Goal: Contribute content: Contribute content

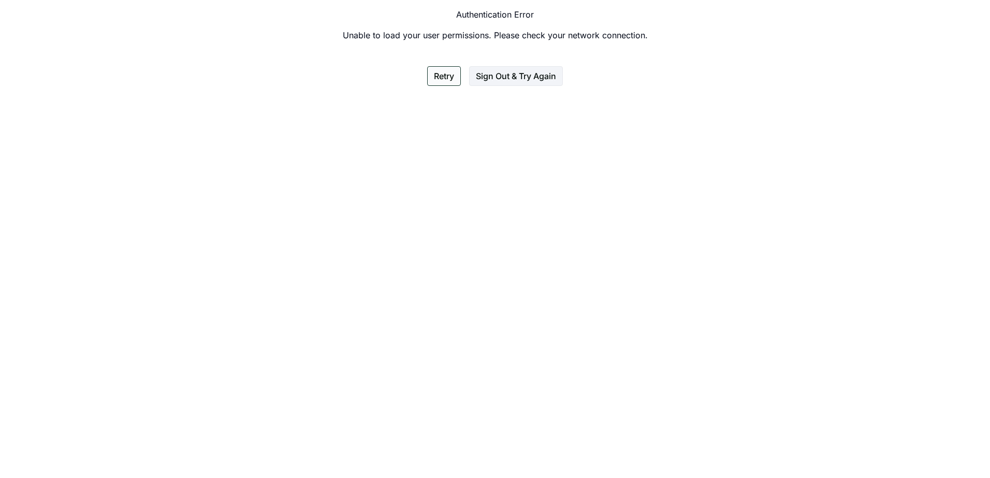
click at [449, 76] on button "Retry" at bounding box center [444, 76] width 34 height 20
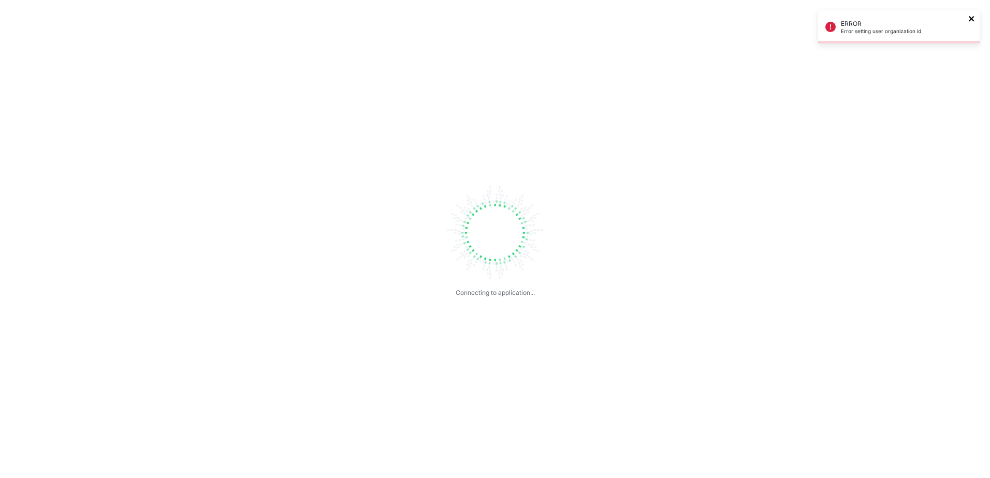
click at [973, 22] on icon "close" at bounding box center [971, 18] width 7 height 8
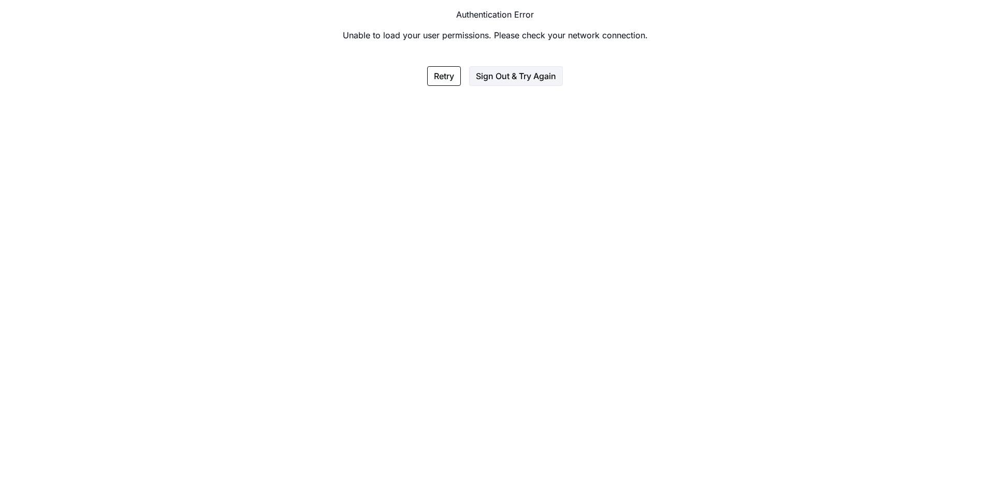
click at [551, 62] on div "Authentication Error Unable to load your user permissions. Please check your ne…" at bounding box center [495, 47] width 990 height 94
click at [547, 75] on button "Sign Out & Try Again" at bounding box center [516, 76] width 94 height 20
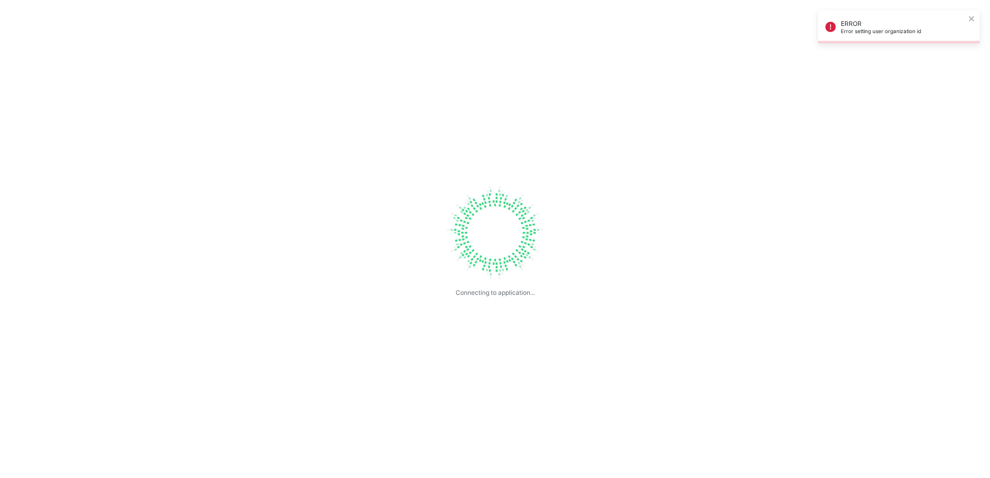
click at [838, 25] on div "ERROR Error setting user organization id" at bounding box center [895, 27] width 146 height 21
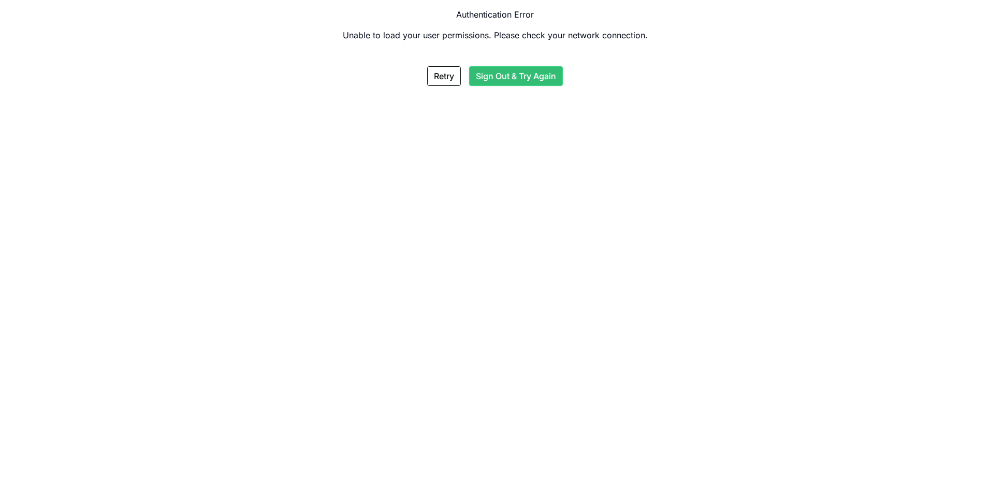
click at [509, 78] on button "Sign Out & Try Again" at bounding box center [516, 76] width 94 height 20
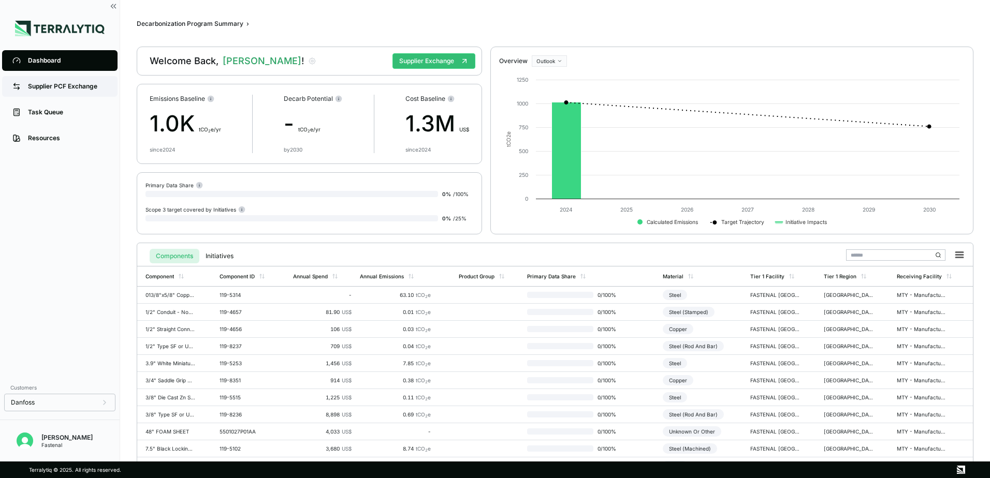
click at [83, 89] on div "Supplier PCF Exchange" at bounding box center [67, 86] width 79 height 8
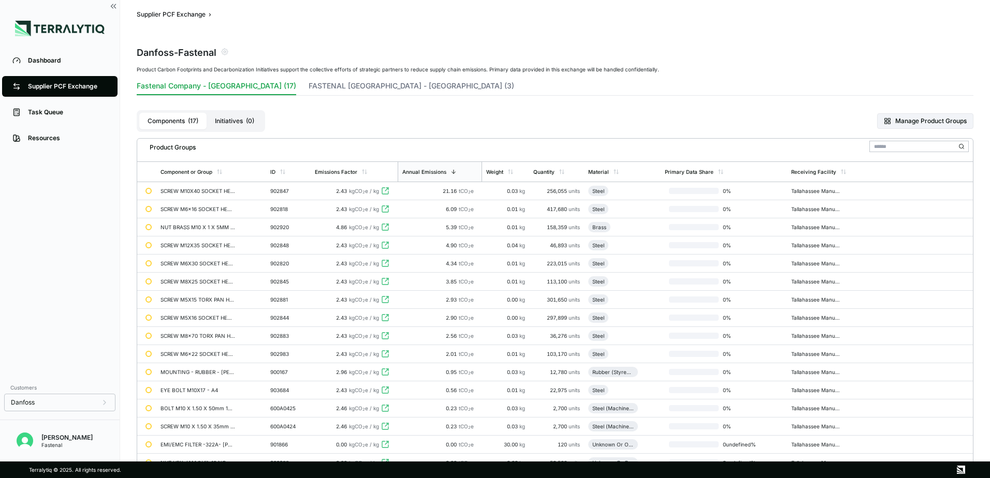
scroll to position [8, 0]
click at [360, 189] on span "kgCO 2 e / kg" at bounding box center [364, 192] width 30 height 6
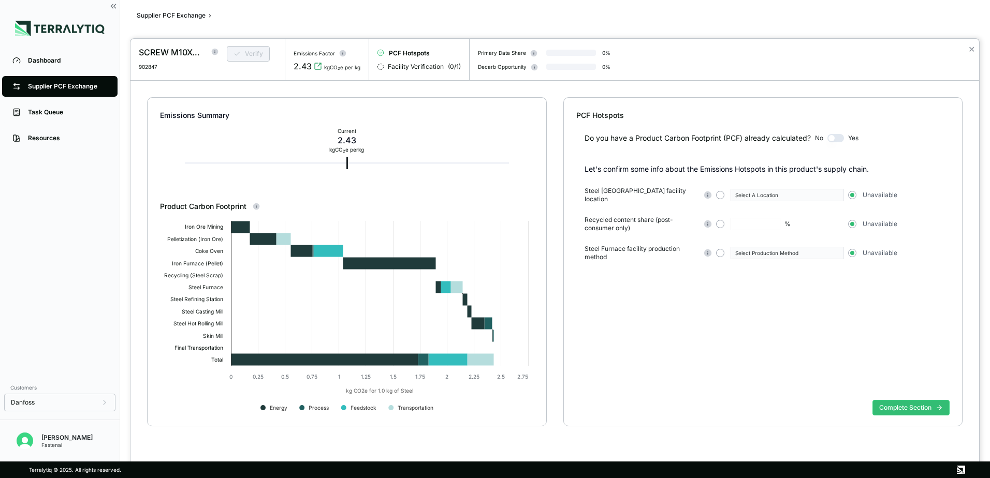
click at [839, 140] on button "button" at bounding box center [835, 138] width 17 height 8
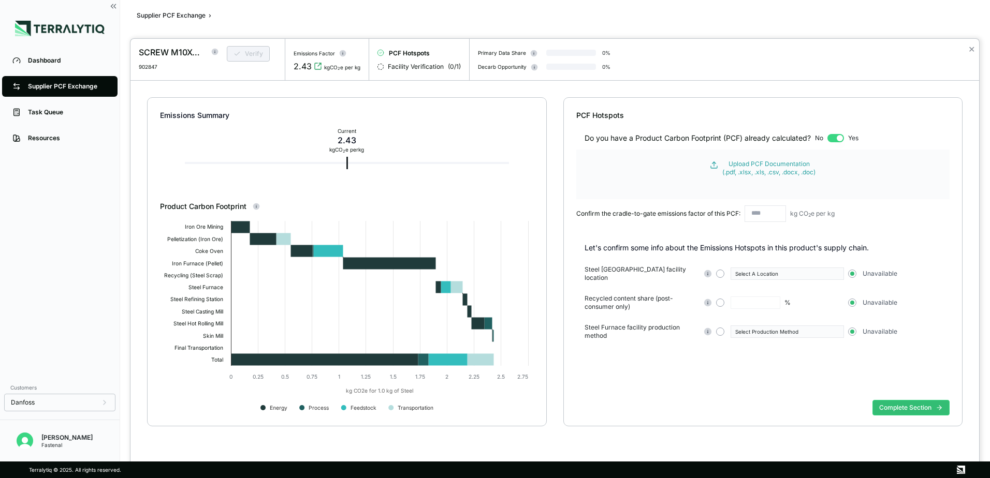
click at [752, 219] on input "text" at bounding box center [764, 214] width 41 height 17
click at [209, 81] on div "Emissions Summary Current 2.43 kg CO 2 e per kg Product Carbon Footprint Create…" at bounding box center [554, 274] width 848 height 387
click at [179, 7] on div at bounding box center [495, 239] width 990 height 478
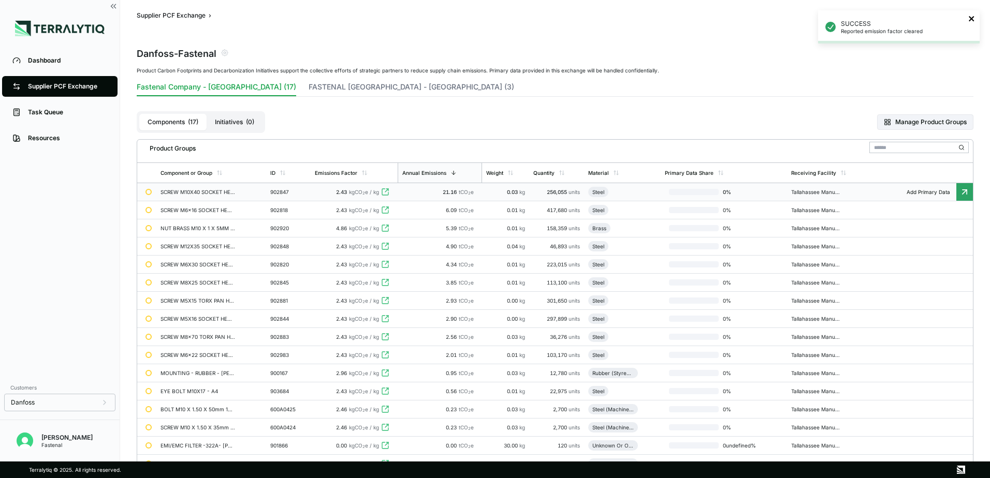
click at [972, 20] on icon "close" at bounding box center [971, 18] width 5 height 5
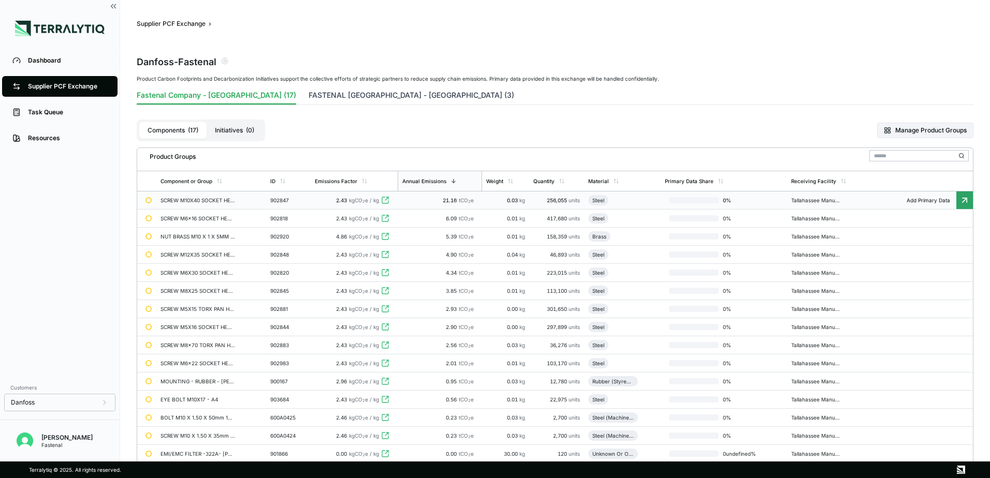
click at [347, 98] on button "FASTENAL [GEOGRAPHIC_DATA] - [GEOGRAPHIC_DATA] (3)" at bounding box center [412, 97] width 206 height 14
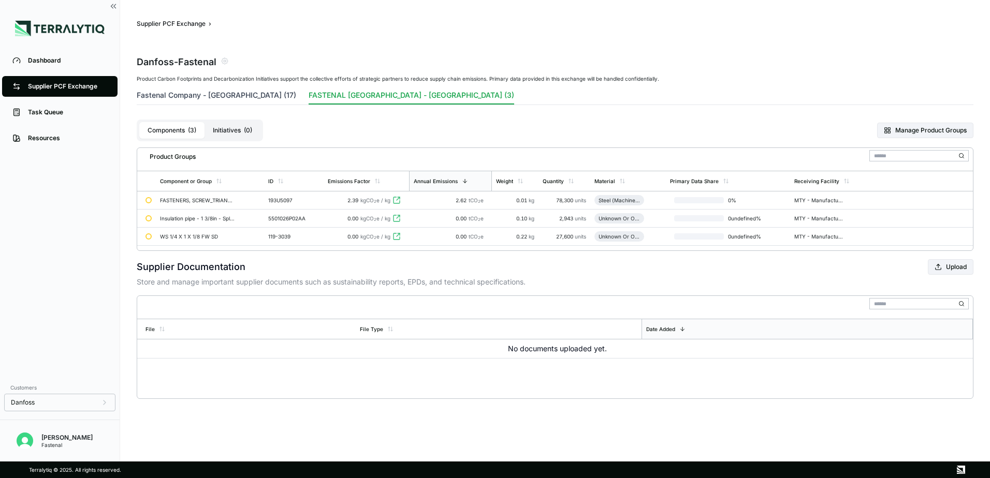
click at [278, 94] on button "Fastenal Company - [GEOGRAPHIC_DATA] (17)" at bounding box center [216, 97] width 159 height 14
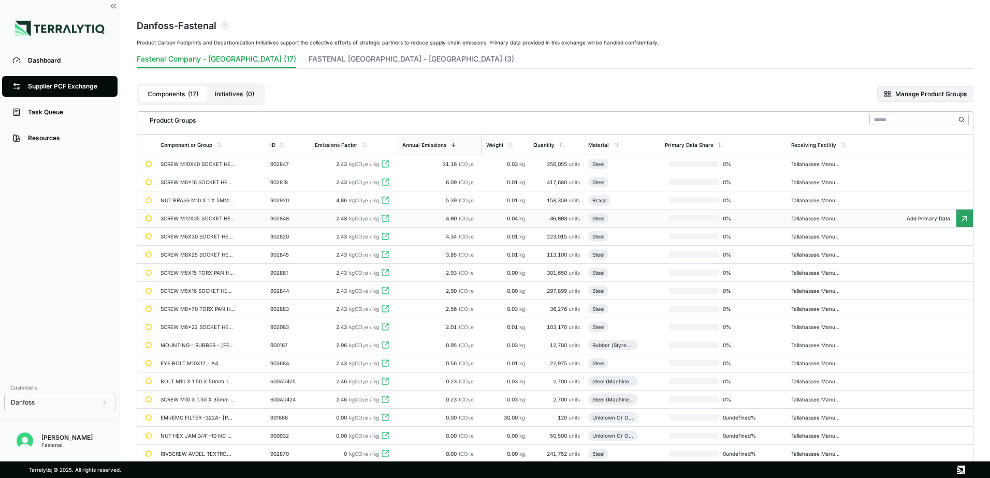
scroll to position [52, 0]
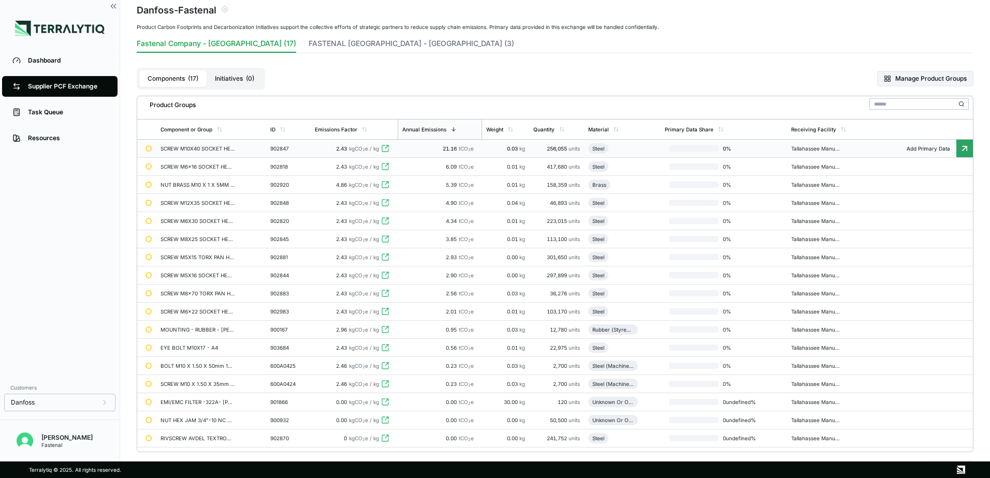
click at [472, 150] on span "tCO 2 e" at bounding box center [466, 148] width 15 height 6
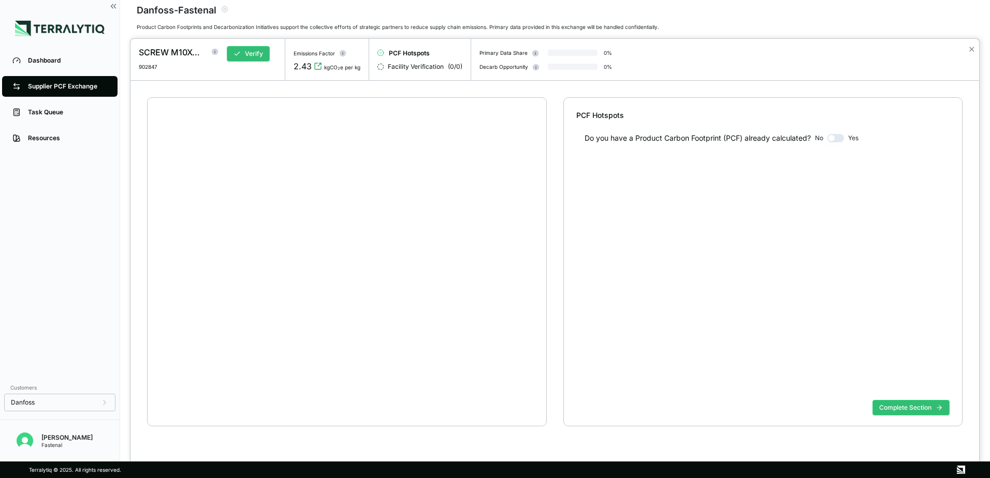
scroll to position [20, 0]
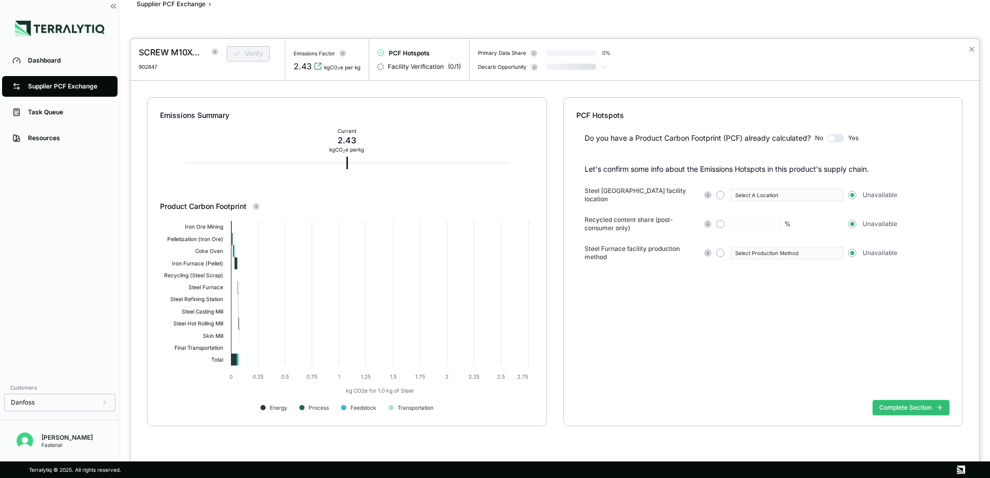
click at [838, 131] on div "Do you have a Product Carbon Footprint (PCF) already calculated? No Yes" at bounding box center [763, 132] width 374 height 23
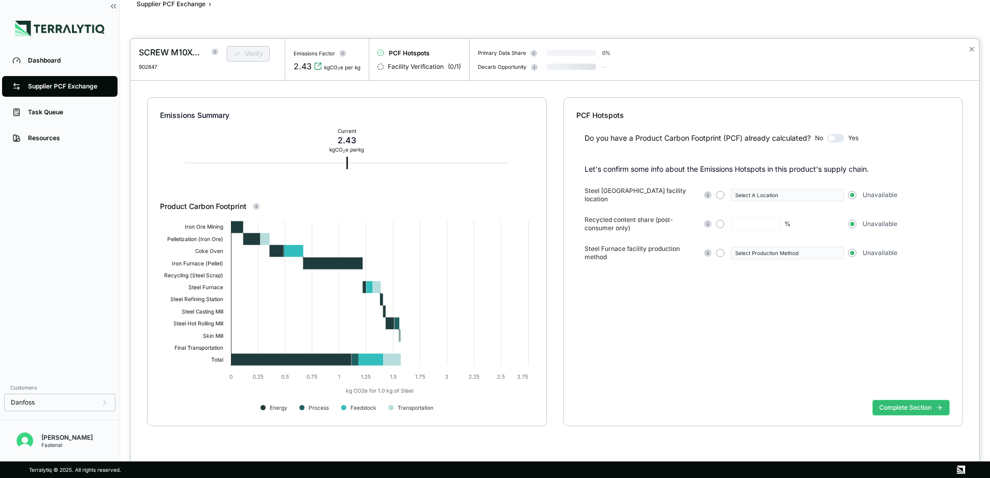
click at [837, 136] on button "button" at bounding box center [835, 138] width 17 height 8
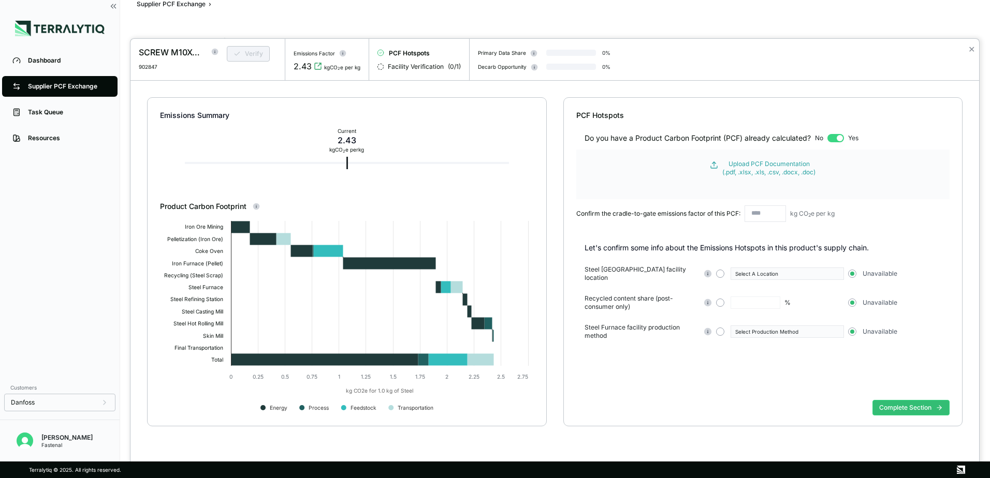
click at [751, 214] on input "text" at bounding box center [764, 214] width 41 height 17
click at [774, 212] on input "text" at bounding box center [764, 214] width 41 height 17
paste input "**********"
click at [749, 215] on input "**********" at bounding box center [764, 214] width 41 height 17
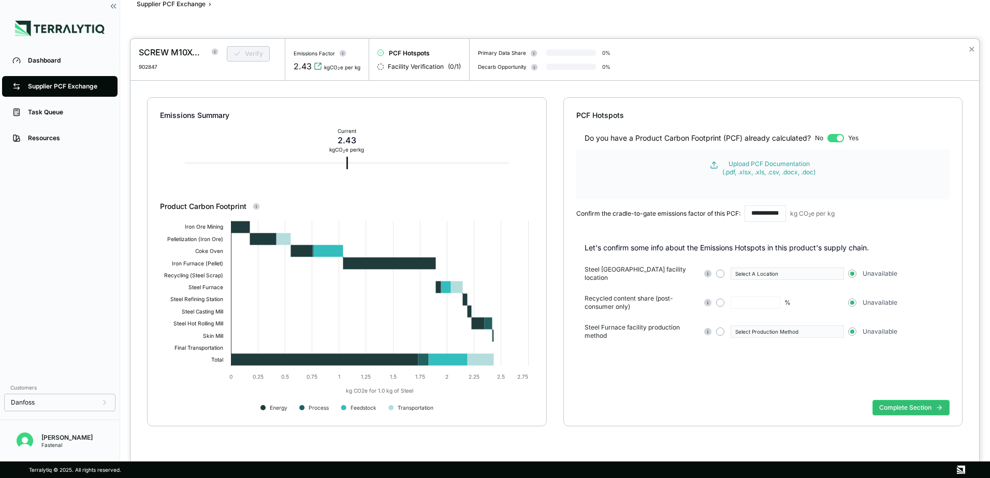
scroll to position [0, 0]
type input "**********"
click at [888, 400] on div "Complete Section" at bounding box center [763, 416] width 374 height 40
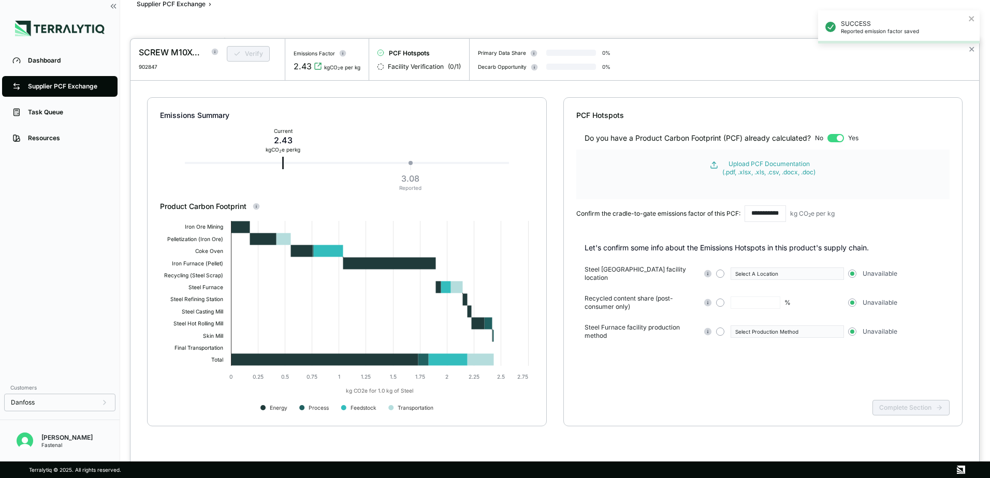
click at [968, 48] on div "SUCCESS Reported emission factor saved" at bounding box center [899, 31] width 166 height 46
click at [971, 50] on div "SUCCESS Reported emission factor saved" at bounding box center [899, 31] width 166 height 46
click at [969, 49] on button "✕" at bounding box center [971, 49] width 7 height 12
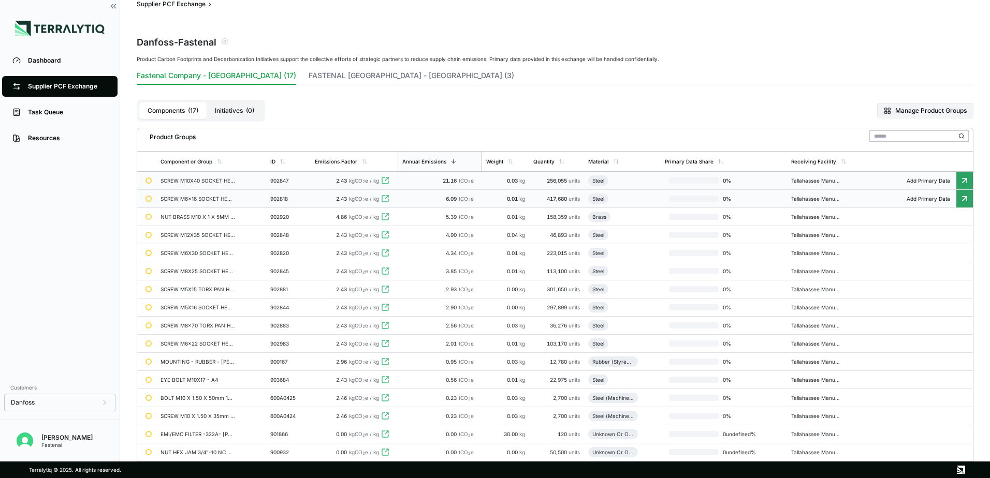
click at [452, 207] on td "6.09 tCO 2 e" at bounding box center [440, 199] width 84 height 18
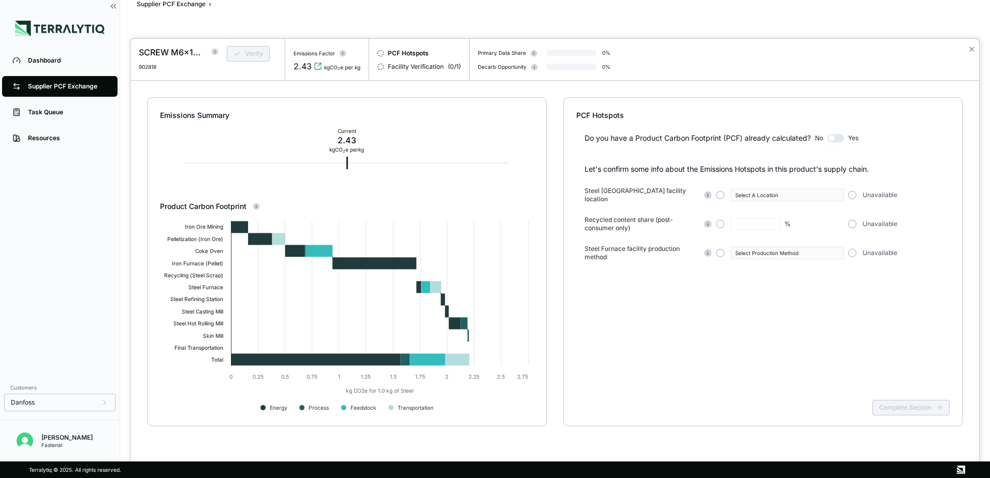
click at [839, 137] on button "button" at bounding box center [835, 138] width 17 height 8
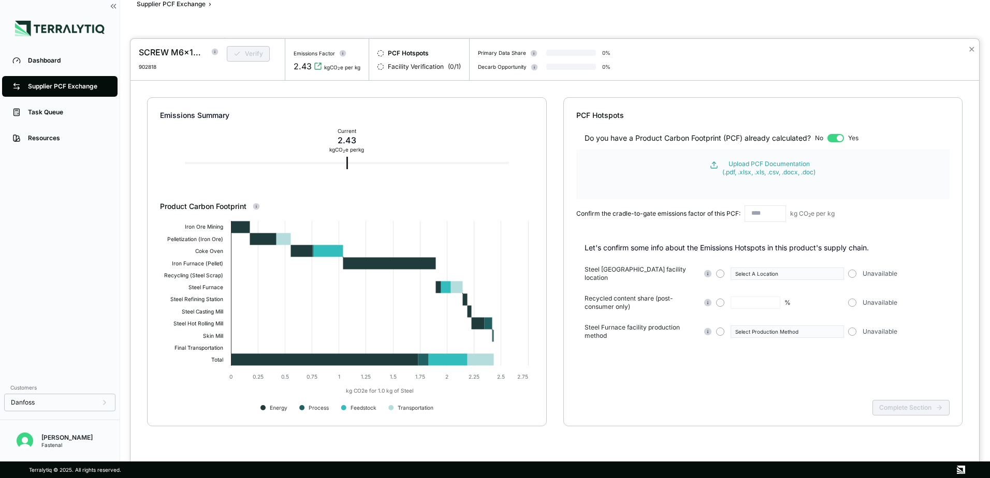
click at [765, 210] on input "text" at bounding box center [764, 214] width 41 height 17
drag, startPoint x: 765, startPoint y: 210, endPoint x: 769, endPoint y: 213, distance: 5.5
click at [763, 212] on input "text" at bounding box center [764, 214] width 41 height 17
click at [756, 218] on input "text" at bounding box center [764, 214] width 41 height 17
paste input "**********"
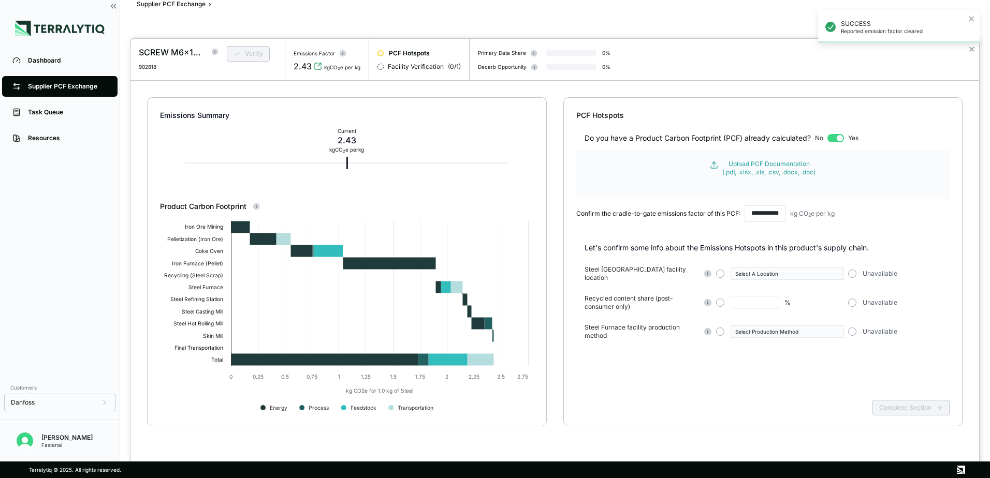
scroll to position [0, 10]
click at [759, 216] on input "**********" at bounding box center [764, 214] width 41 height 17
type input "**********"
drag, startPoint x: 889, startPoint y: 411, endPoint x: 898, endPoint y: 372, distance: 39.8
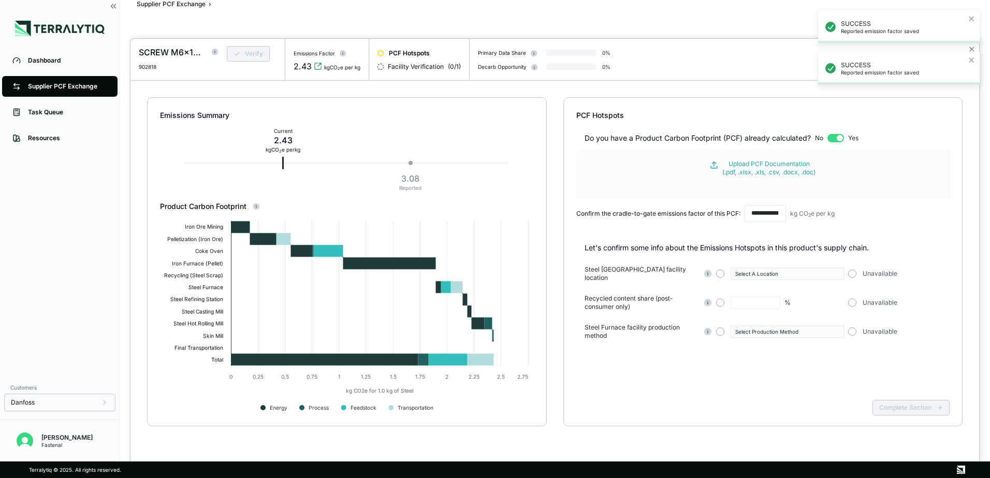
click at [889, 411] on div "Complete Section" at bounding box center [763, 416] width 374 height 40
click at [970, 62] on icon "close" at bounding box center [971, 59] width 5 height 5
click at [971, 45] on div "SUCCESS Reported emission factor saved SUCCESS Reported emission factor saved" at bounding box center [899, 51] width 166 height 87
click at [970, 47] on div "SUCCESS Reported emission factor saved SUCCESS Reported emission factor saved" at bounding box center [899, 51] width 166 height 87
click at [971, 50] on div "SUCCESS Reported emission factor saved" at bounding box center [899, 31] width 166 height 46
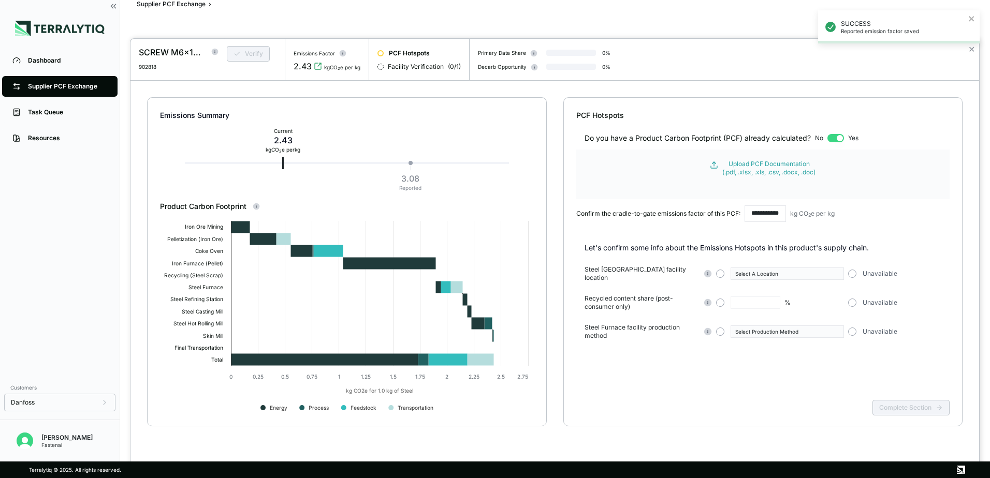
click at [969, 25] on div "SUCCESS Reported emission factor saved" at bounding box center [899, 26] width 162 height 33
click at [972, 47] on body "SUCCESS Reported emission factor saved Dashboard Supplier PCF Exchange Task Que…" at bounding box center [495, 239] width 990 height 478
click at [972, 48] on button "✕" at bounding box center [971, 49] width 7 height 12
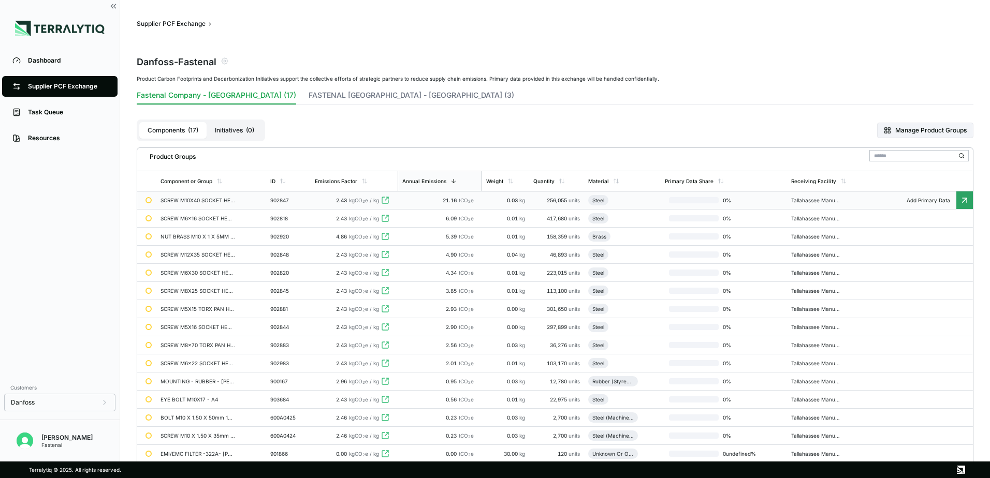
click at [222, 208] on td "SCREW M10X40 SOCKET HEAD CAP ISO 4762 A4" at bounding box center [211, 201] width 110 height 18
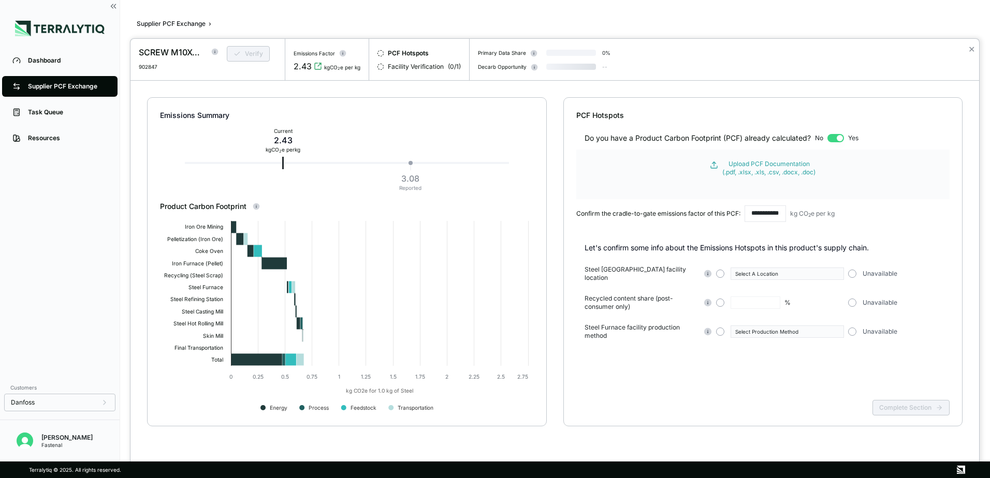
click at [782, 220] on input "**********" at bounding box center [764, 214] width 41 height 17
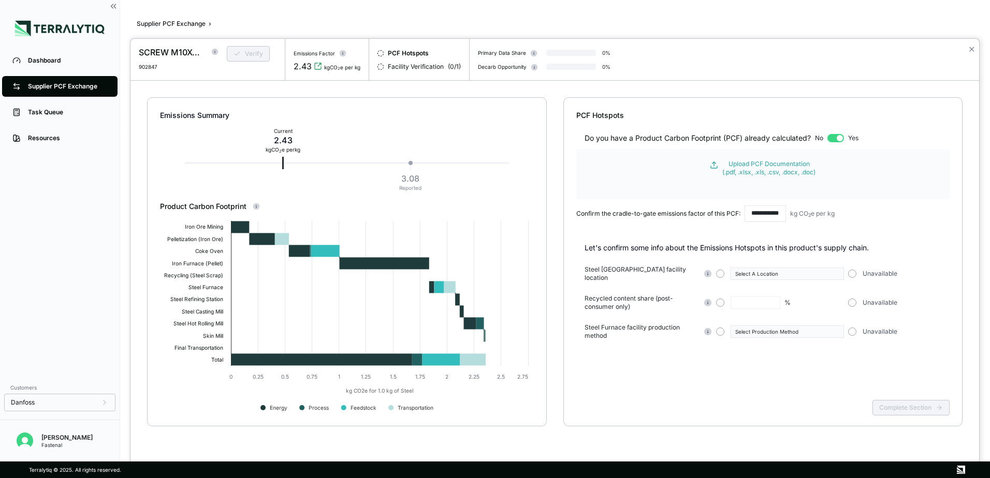
click at [779, 214] on input "**********" at bounding box center [764, 214] width 41 height 17
click at [919, 406] on div "Complete Section" at bounding box center [763, 416] width 374 height 40
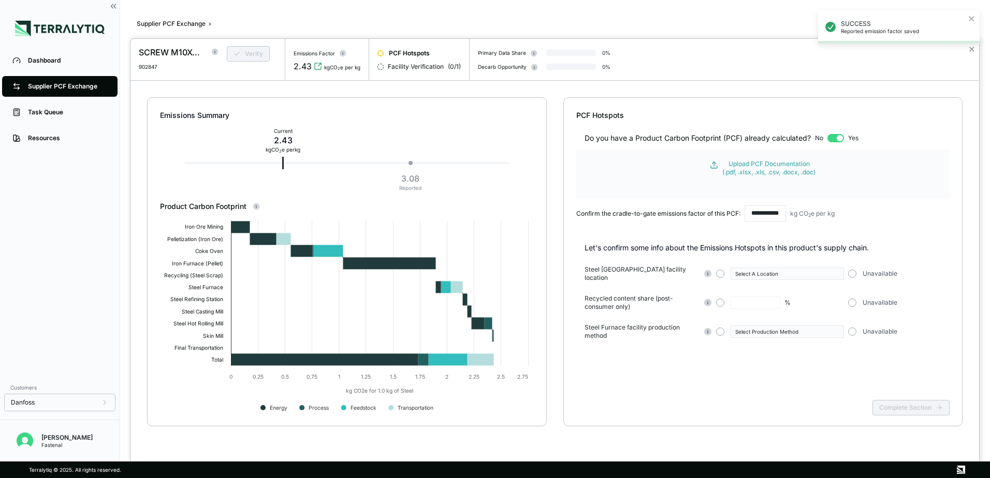
click at [971, 45] on div "SUCCESS Reported emission factor saved" at bounding box center [899, 31] width 166 height 46
click at [971, 50] on div "SUCCESS Reported emission factor saved" at bounding box center [899, 31] width 166 height 46
click at [972, 24] on div "SUCCESS Reported emission factor saved" at bounding box center [899, 26] width 162 height 33
click at [971, 49] on div "SUCCESS Reported emission factor saved" at bounding box center [899, 31] width 166 height 46
click at [971, 52] on button "✕" at bounding box center [971, 49] width 7 height 12
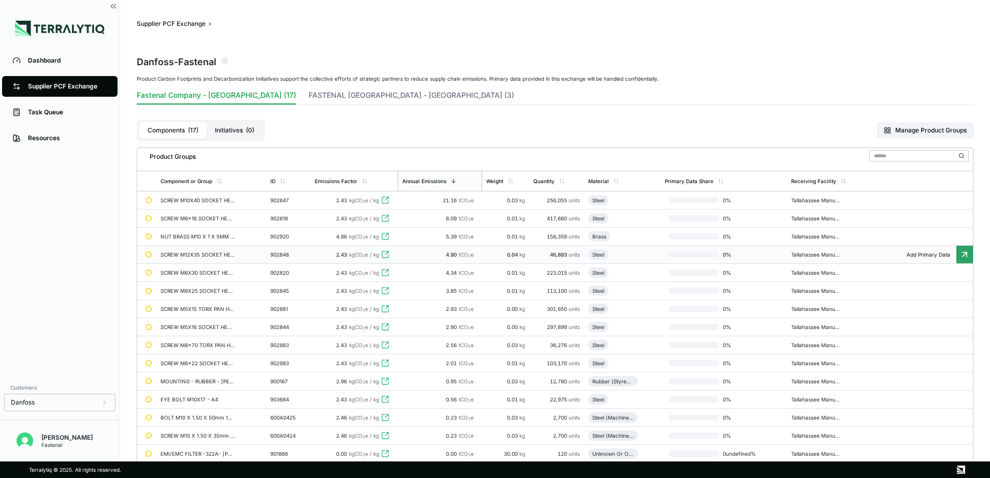
click at [286, 261] on td "902848" at bounding box center [288, 255] width 45 height 18
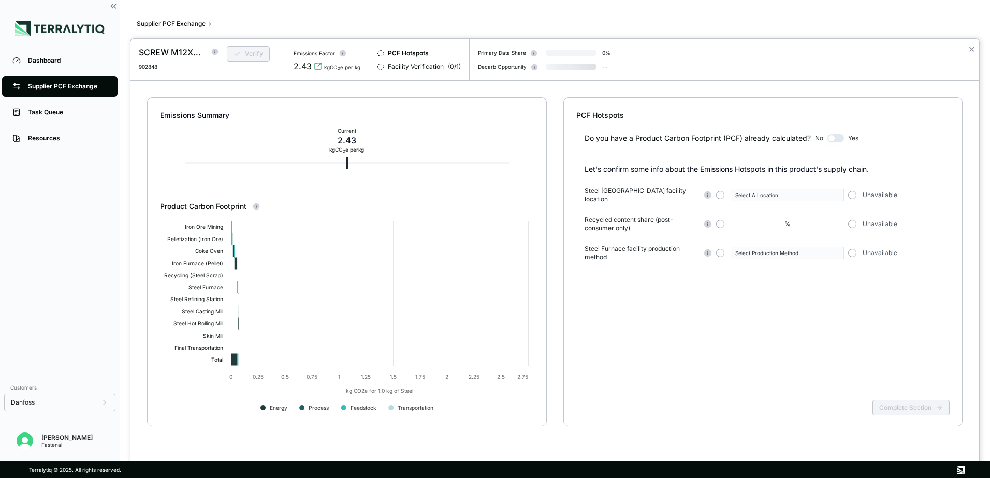
click at [853, 140] on span "Yes" at bounding box center [853, 138] width 10 height 8
click at [840, 138] on button "button" at bounding box center [835, 138] width 17 height 8
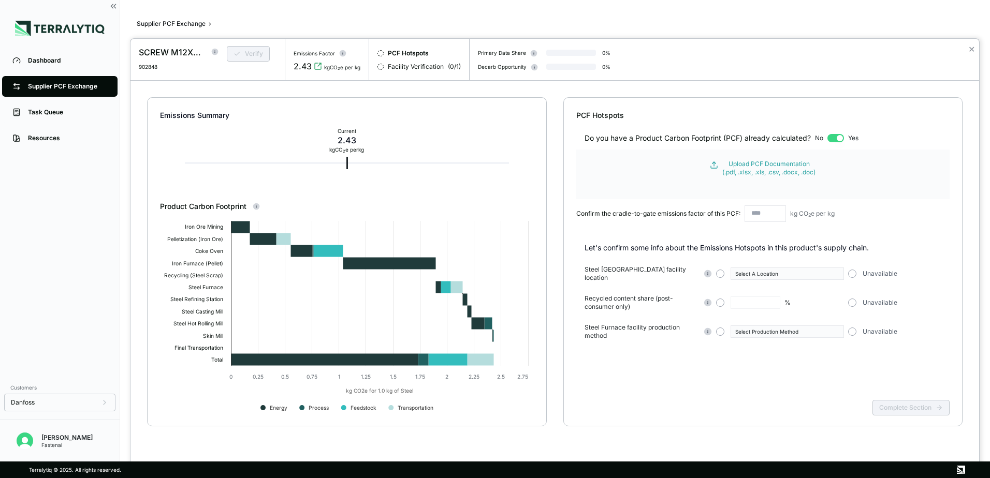
click at [778, 214] on input "text" at bounding box center [764, 214] width 41 height 17
type input "**********"
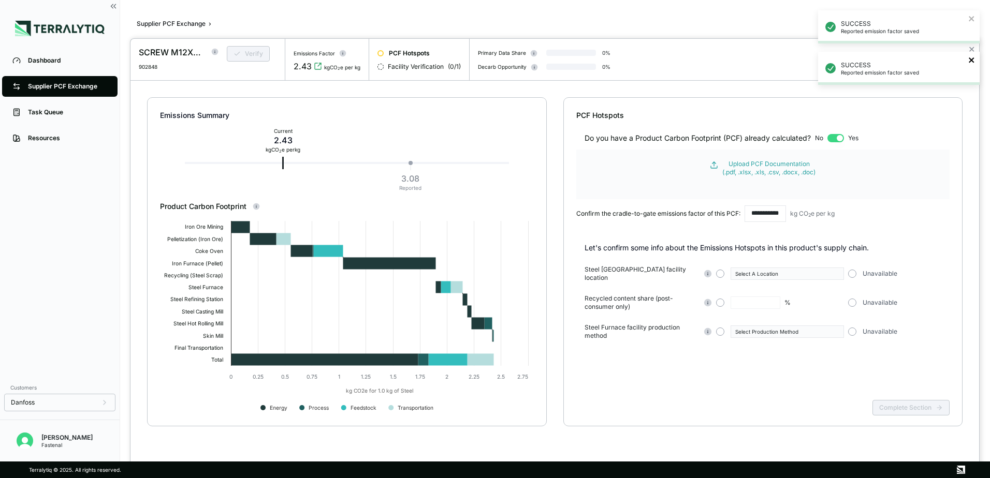
click at [973, 63] on icon "close" at bounding box center [971, 60] width 7 height 8
click at [971, 50] on div "SUCCESS Reported emission factor saved SUCCESS Reported emission factor saved" at bounding box center [899, 51] width 166 height 87
click at [966, 16] on div "SUCCESS Reported emission factor saved" at bounding box center [899, 26] width 162 height 33
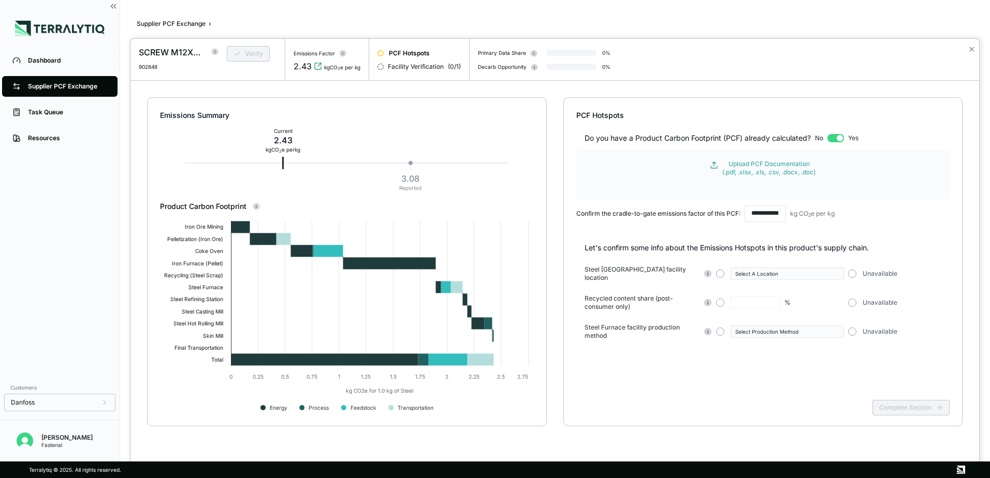
click at [972, 49] on div "SUCCESS Reported emission factor saved" at bounding box center [899, 31] width 166 height 46
click at [972, 53] on button "✕" at bounding box center [971, 49] width 7 height 12
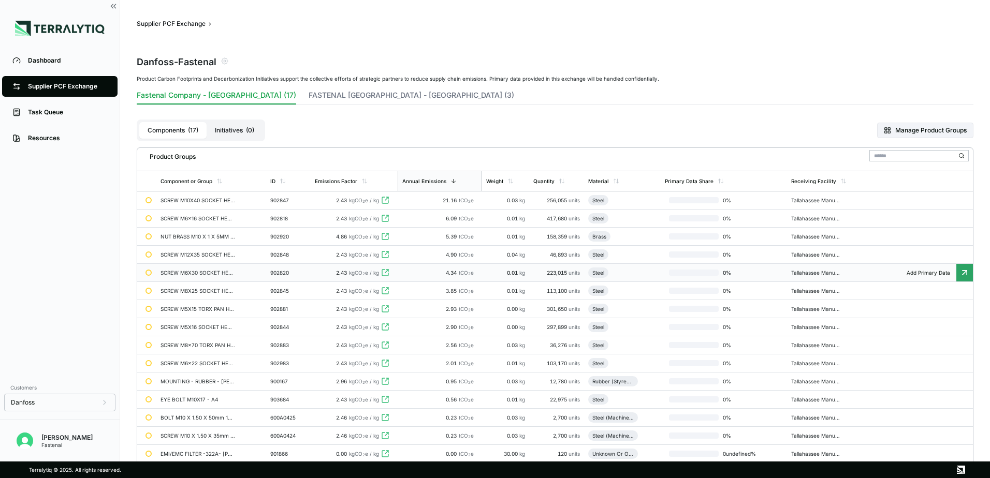
click at [290, 276] on td "902820" at bounding box center [288, 273] width 45 height 18
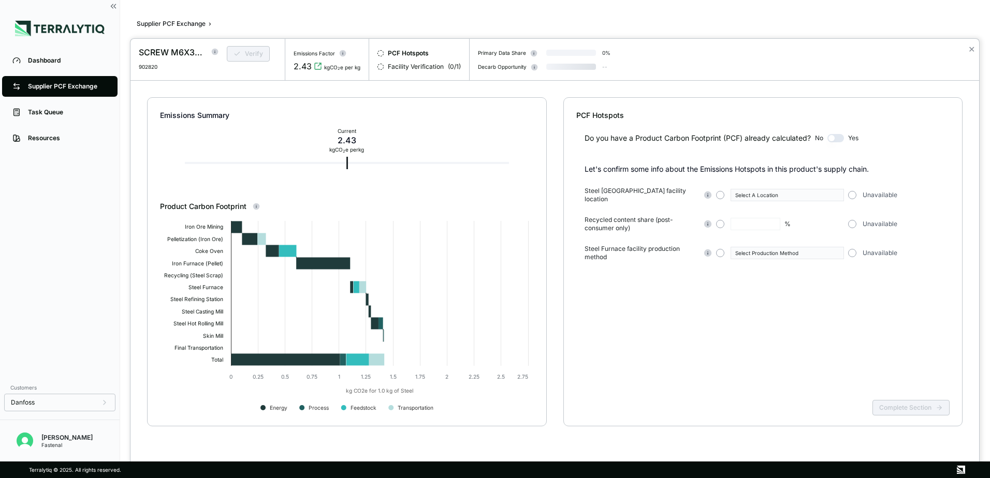
click at [841, 140] on button "button" at bounding box center [835, 138] width 17 height 8
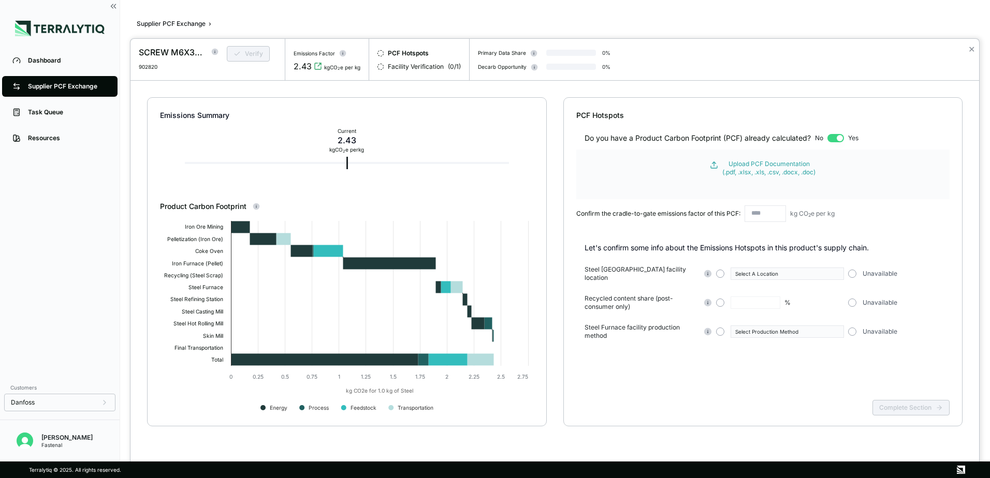
click at [757, 217] on input "text" at bounding box center [764, 214] width 41 height 17
click at [762, 211] on input "text" at bounding box center [764, 214] width 41 height 17
paste input "**********"
type input "**********"
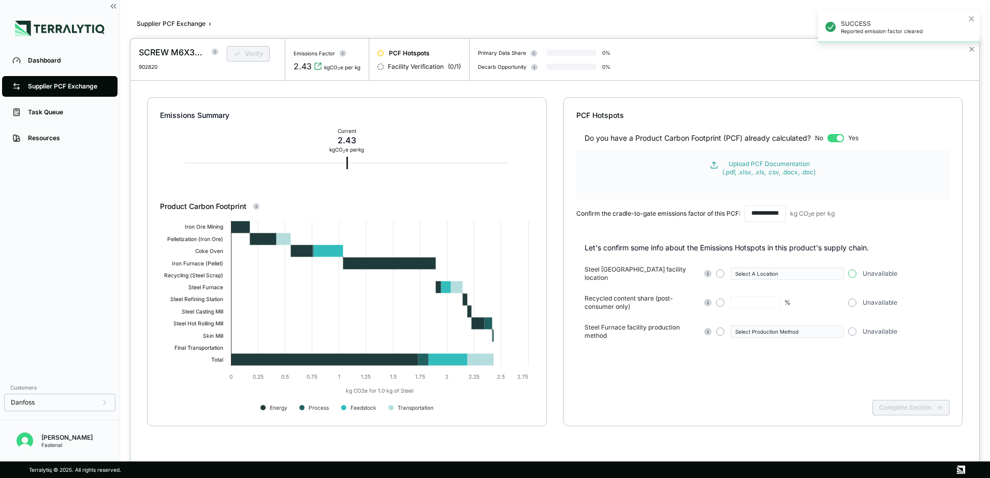
click at [851, 271] on button "button" at bounding box center [852, 274] width 8 height 8
click at [852, 290] on div "Steel Furnace facility location Select A Location Unavailable Recycled content …" at bounding box center [766, 303] width 365 height 75
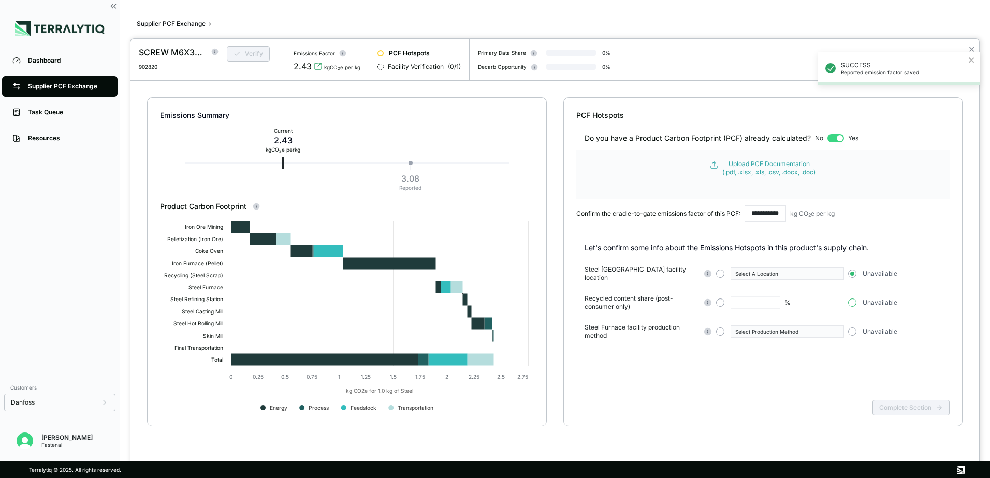
click at [852, 299] on button "button" at bounding box center [852, 303] width 8 height 8
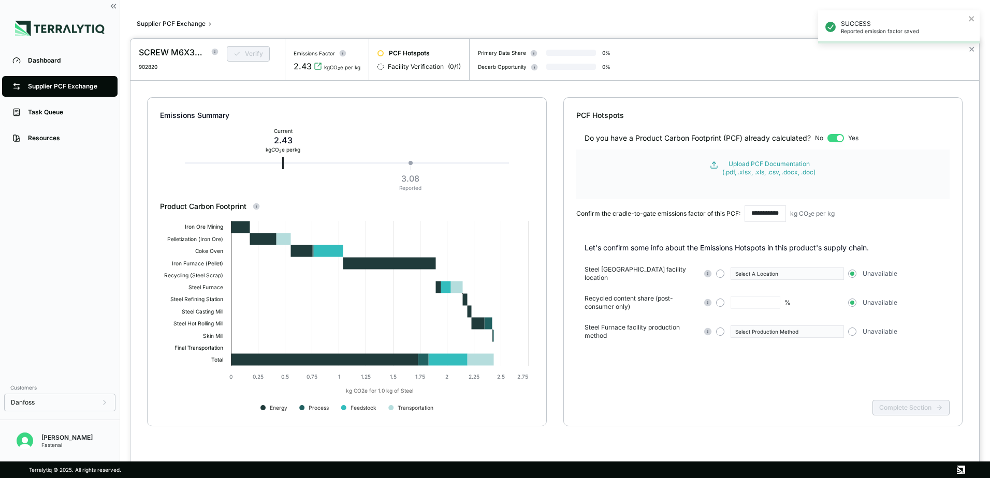
click at [856, 332] on div "Steel Furnace facility production method Select Production Method Unavailable" at bounding box center [766, 332] width 365 height 17
click at [854, 328] on button "button" at bounding box center [852, 332] width 8 height 8
drag, startPoint x: 907, startPoint y: 409, endPoint x: 913, endPoint y: 203, distance: 206.6
click at [907, 409] on div "Complete Section" at bounding box center [763, 416] width 374 height 40
click at [971, 51] on div "SUCCESS Reported emission factor saved" at bounding box center [899, 31] width 166 height 46
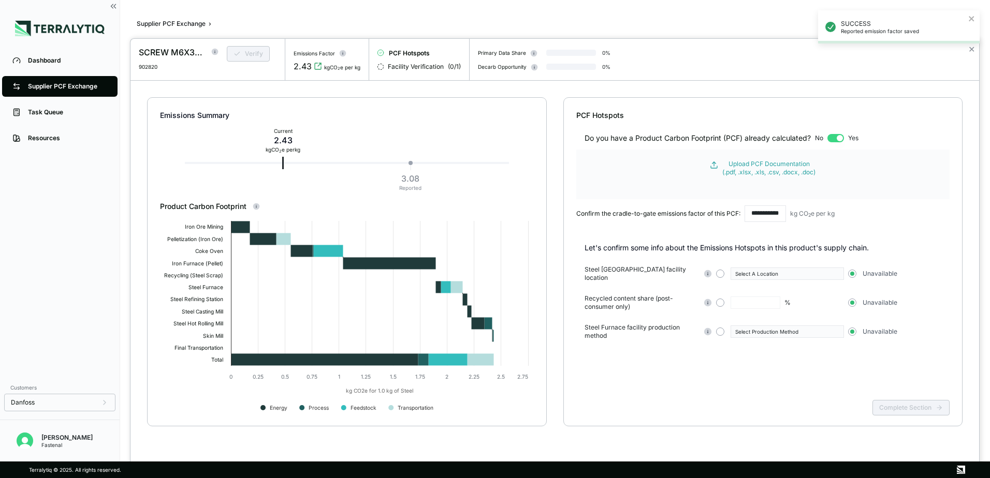
click at [972, 50] on div "SUCCESS Reported emission factor saved" at bounding box center [899, 31] width 166 height 46
drag, startPoint x: 971, startPoint y: 29, endPoint x: 970, endPoint y: 24, distance: 5.3
click at [970, 24] on div "SUCCESS Reported emission factor saved" at bounding box center [899, 26] width 162 height 33
drag, startPoint x: 970, startPoint y: 24, endPoint x: 970, endPoint y: 48, distance: 24.3
click at [970, 48] on button "✕" at bounding box center [971, 49] width 7 height 12
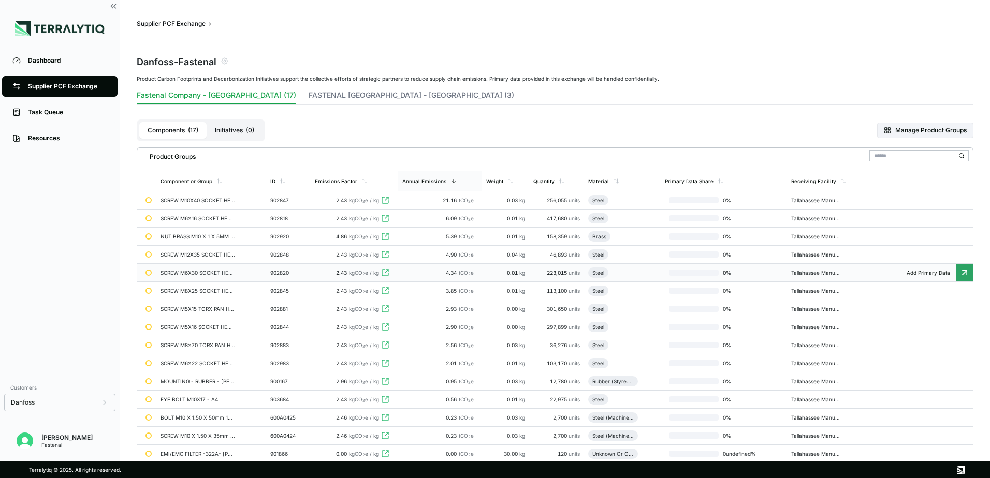
click at [290, 274] on div "902820" at bounding box center [288, 273] width 36 height 6
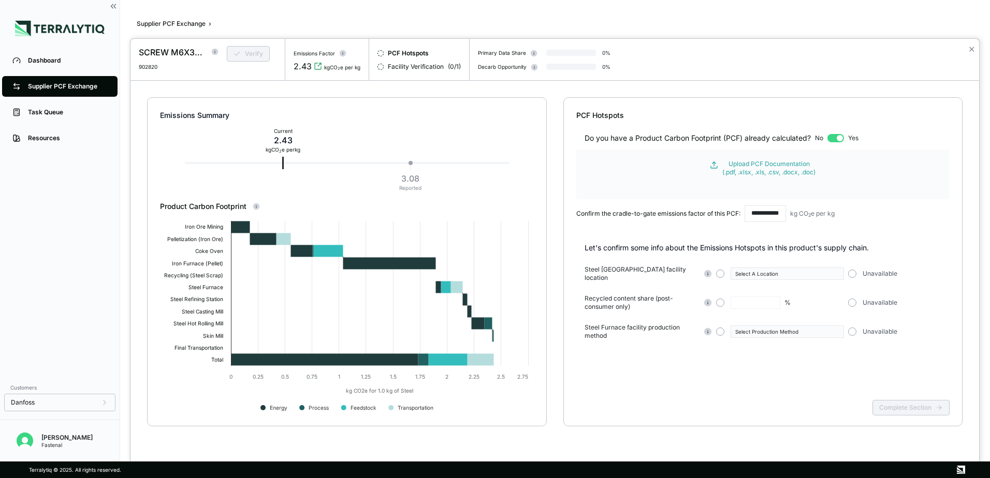
click at [976, 43] on div "✕" at bounding box center [971, 59] width 15 height 41
click at [972, 48] on button "✕" at bounding box center [971, 49] width 7 height 12
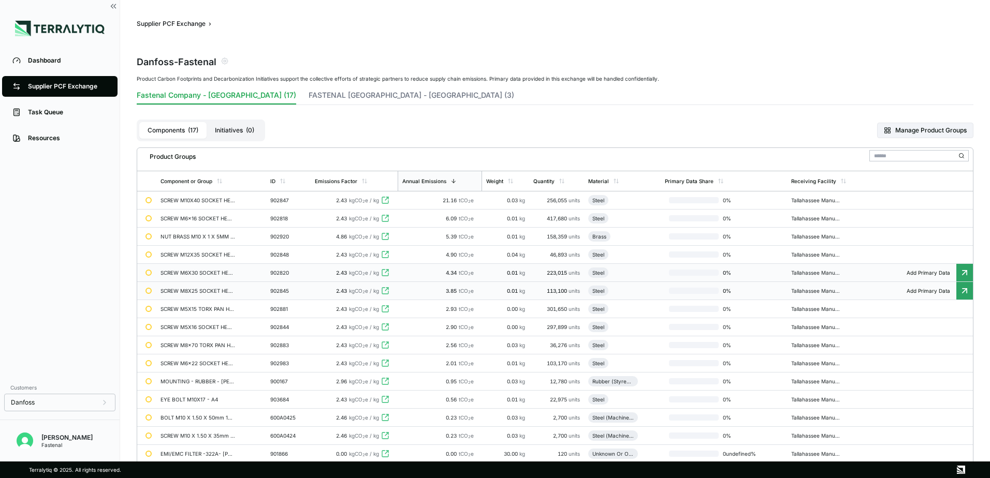
click at [216, 295] on td "SCREW M8X25 SOCKET HEAD CAP ISO 4762 A4-" at bounding box center [211, 291] width 110 height 18
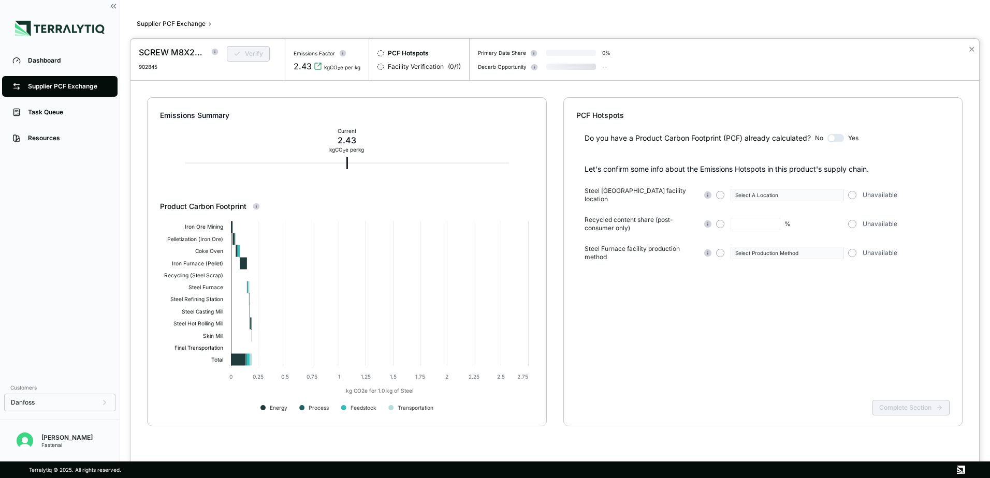
click at [830, 137] on button "button" at bounding box center [835, 138] width 17 height 8
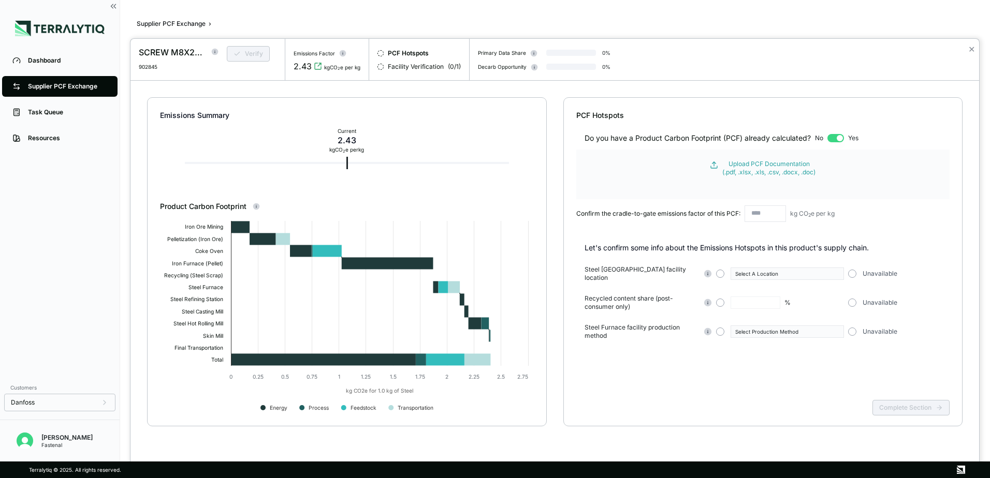
click at [763, 208] on input "text" at bounding box center [764, 214] width 41 height 17
paste input "**********"
type input "**********"
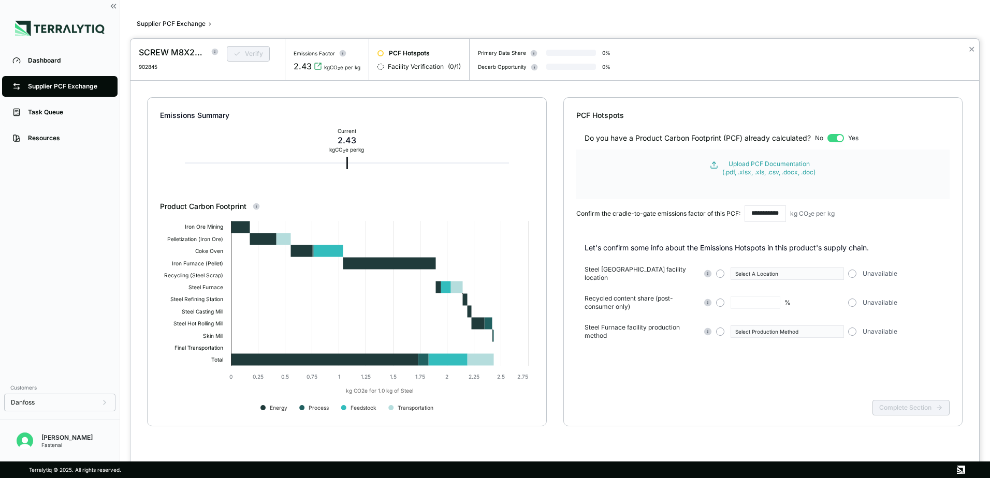
click at [254, 48] on div "Verify" at bounding box center [247, 58] width 58 height 24
click at [970, 20] on icon "close" at bounding box center [971, 18] width 5 height 5
click at [971, 48] on button "✕" at bounding box center [971, 49] width 7 height 12
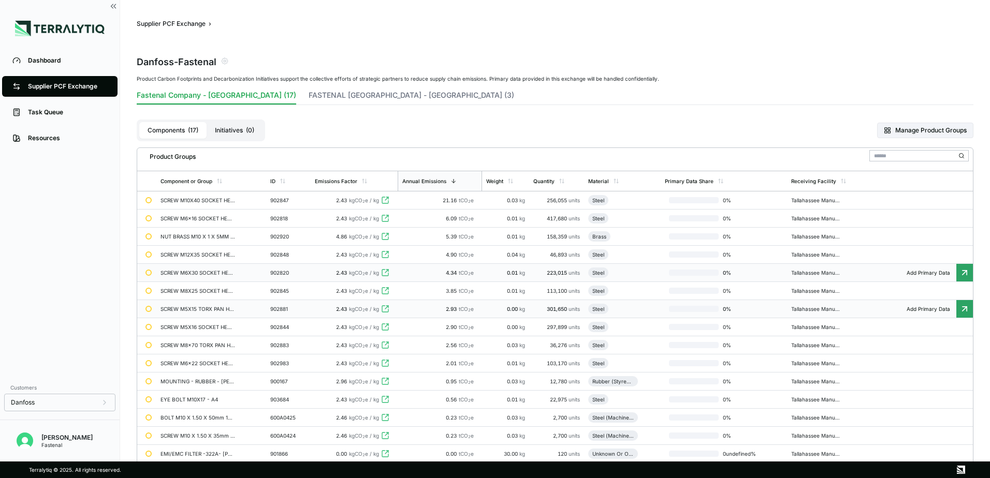
click at [272, 312] on div "902881" at bounding box center [288, 309] width 36 height 6
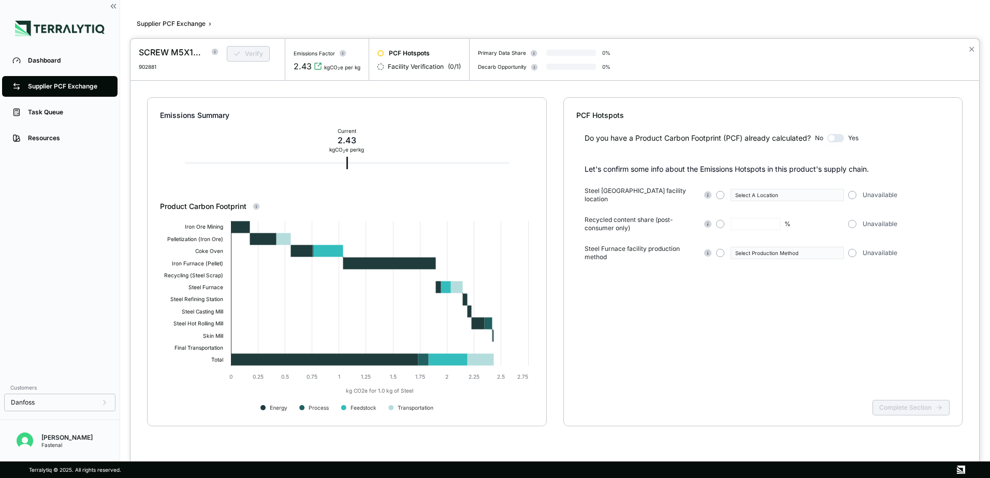
click at [839, 140] on button "button" at bounding box center [835, 138] width 17 height 8
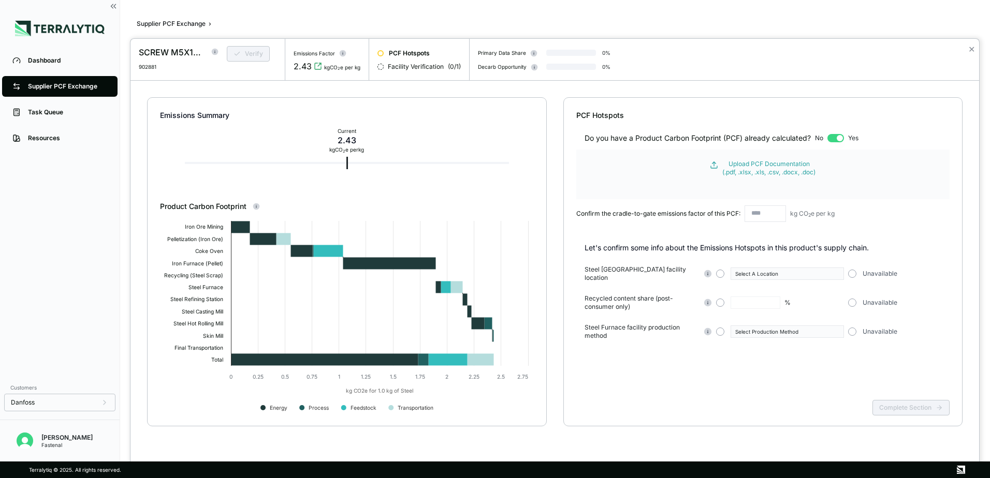
click at [775, 212] on input "text" at bounding box center [764, 214] width 41 height 17
paste input "*****"
type input "*****"
drag, startPoint x: 932, startPoint y: 399, endPoint x: 894, endPoint y: 299, distance: 106.3
click at [931, 399] on div "Complete Section" at bounding box center [763, 416] width 374 height 40
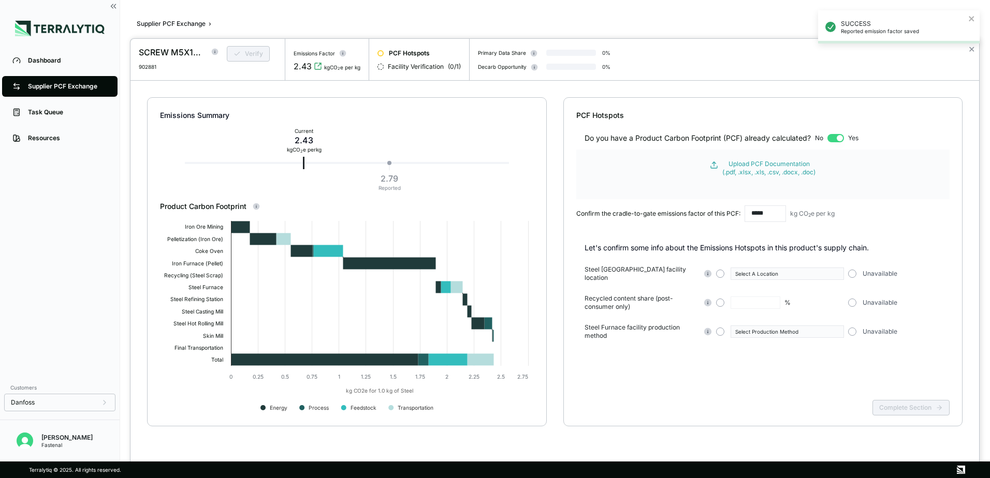
click at [971, 51] on div "SUCCESS Reported emission factor saved" at bounding box center [899, 31] width 166 height 46
click at [970, 52] on div "SUCCESS Reported emission factor saved" at bounding box center [899, 31] width 166 height 46
drag, startPoint x: 970, startPoint y: 51, endPoint x: 961, endPoint y: 30, distance: 22.5
click at [970, 50] on div "SUCCESS Reported emission factor saved" at bounding box center [899, 31] width 166 height 46
drag, startPoint x: 957, startPoint y: 17, endPoint x: 964, endPoint y: 19, distance: 7.5
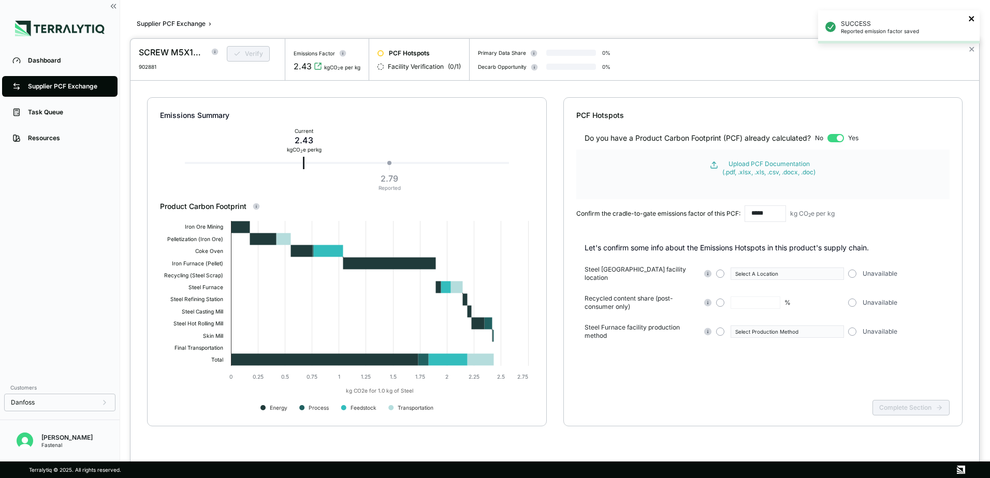
click at [960, 17] on div "SUCCESS Reported emission factor saved" at bounding box center [895, 27] width 146 height 21
click at [974, 51] on button "✕" at bounding box center [971, 49] width 7 height 12
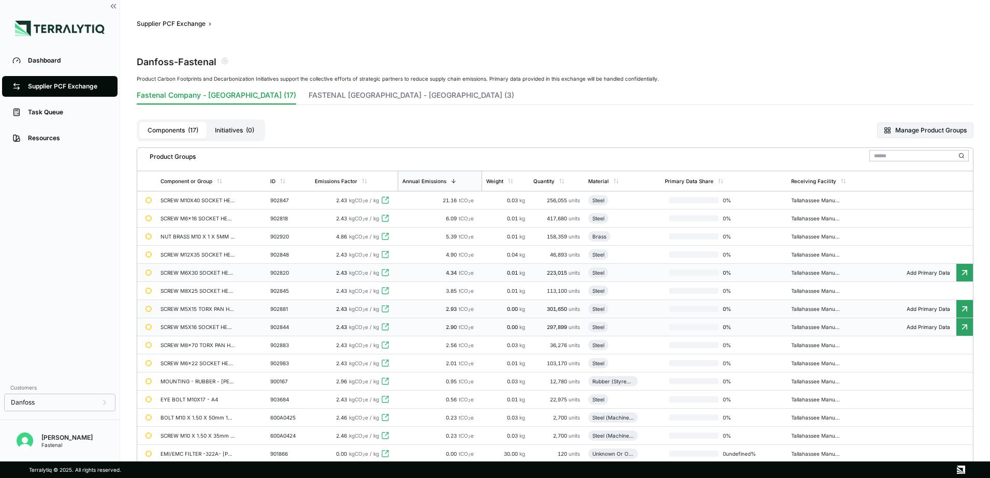
click at [356, 329] on span "kgCO 2 e / kg" at bounding box center [364, 327] width 30 height 6
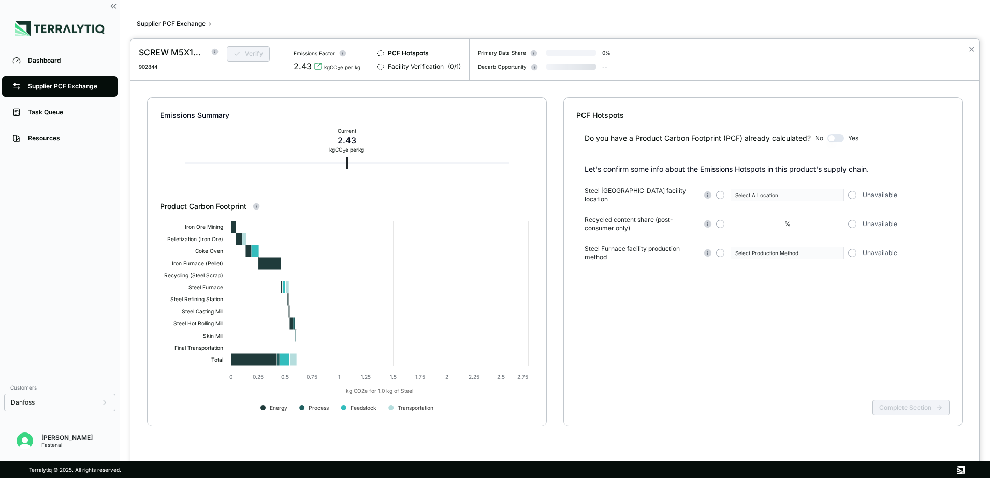
click at [846, 140] on div "Do you have a Product Carbon Footprint (PCF) already calculated? No Yes" at bounding box center [763, 132] width 374 height 23
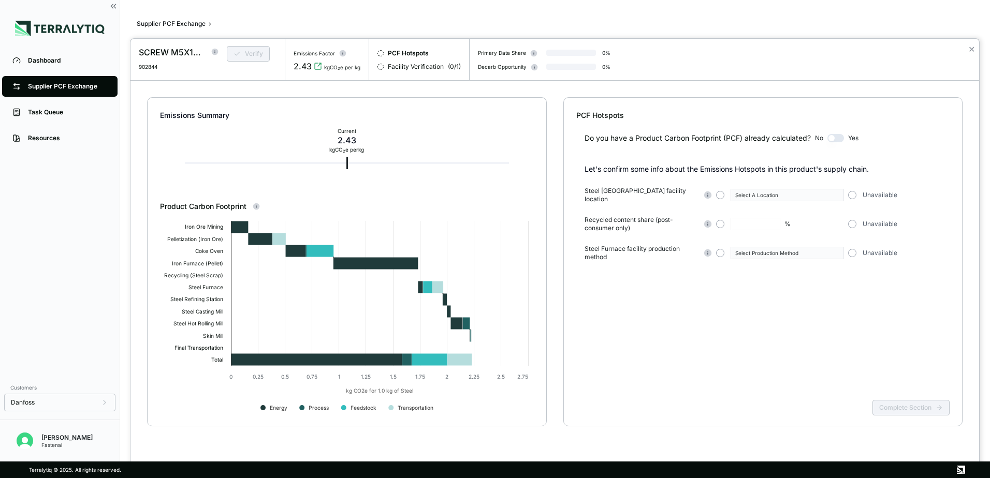
click at [833, 138] on button "button" at bounding box center [835, 138] width 17 height 8
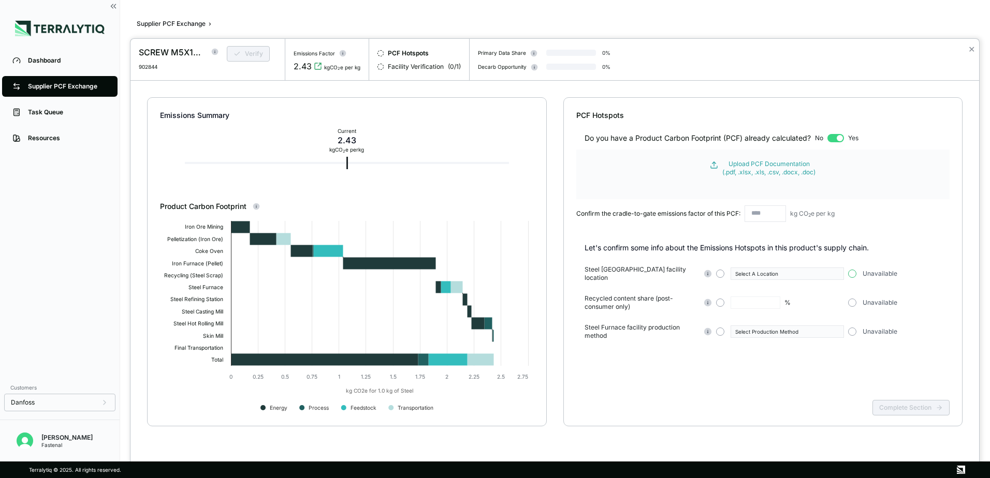
click at [855, 270] on button "button" at bounding box center [852, 274] width 8 height 8
click at [847, 295] on div "Recycled content share (post-consumer only) % Unavailable" at bounding box center [766, 303] width 365 height 17
click at [852, 305] on div "Recycled content share (post-consumer only) % Unavailable" at bounding box center [766, 303] width 365 height 17
click at [853, 303] on div "Recycled content share (post-consumer only) % Unavailable" at bounding box center [766, 303] width 365 height 17
click at [853, 301] on button "button" at bounding box center [852, 303] width 8 height 8
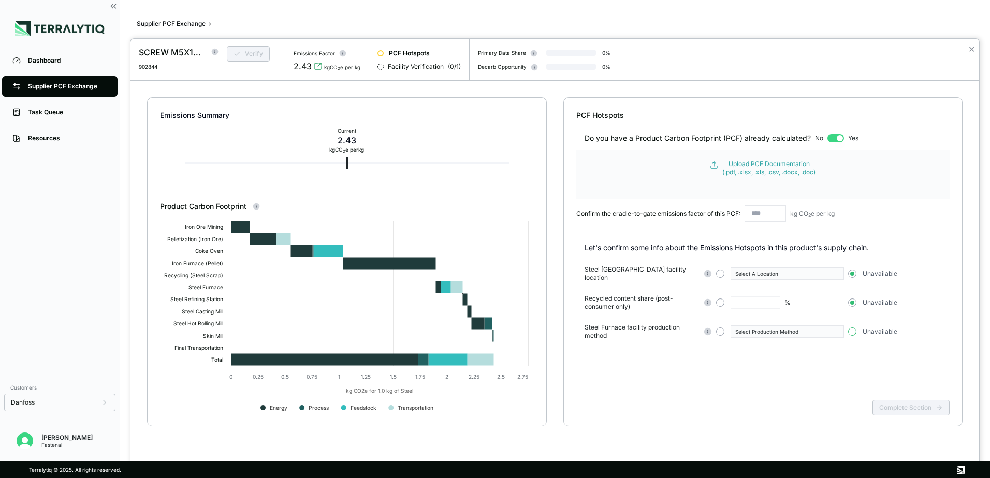
click at [853, 328] on button "button" at bounding box center [852, 332] width 8 height 8
click at [770, 216] on input "text" at bounding box center [764, 214] width 41 height 17
paste input "**********"
type input "**********"
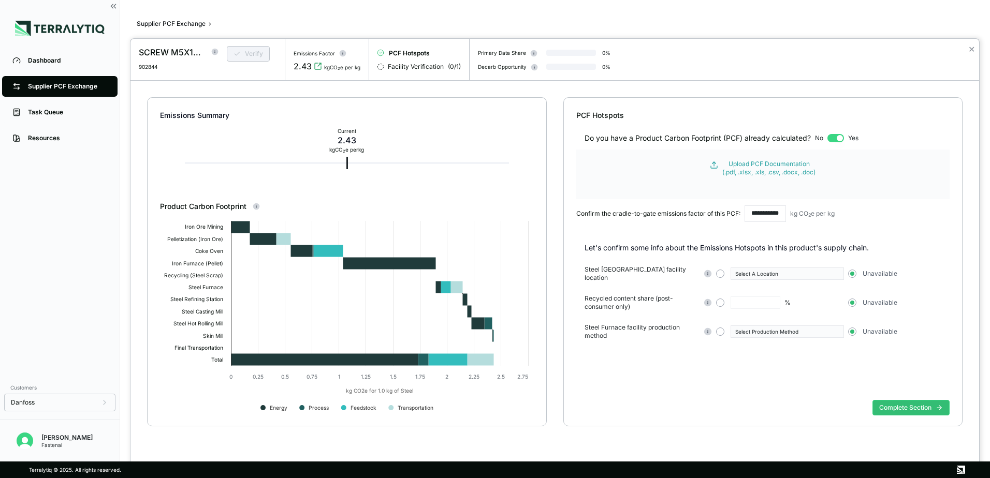
click at [910, 416] on div "Complete Section" at bounding box center [763, 416] width 374 height 40
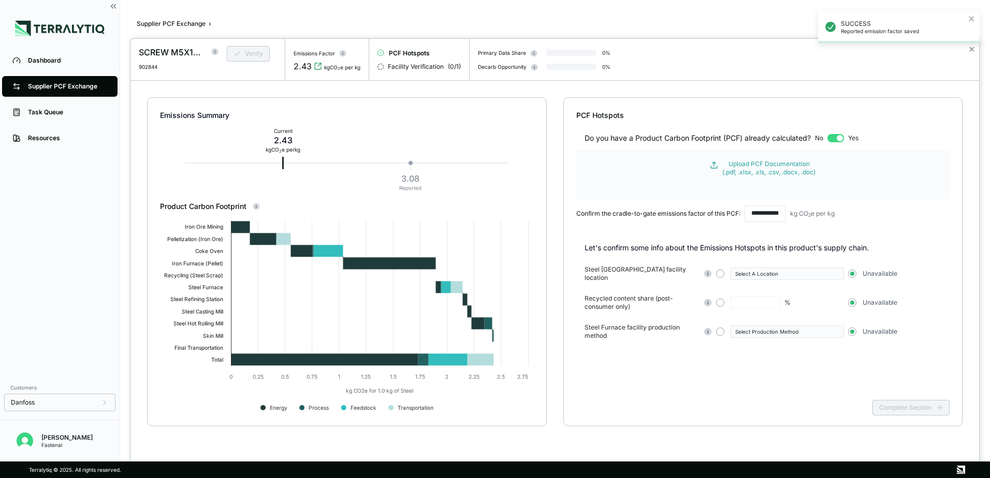
click at [965, 51] on div "SUCCESS Reported emission factor saved" at bounding box center [899, 31] width 166 height 46
click at [969, 50] on div "SUCCESS Reported emission factor saved" at bounding box center [899, 31] width 166 height 46
click at [972, 50] on div "SUCCESS Reported emission factor saved" at bounding box center [899, 31] width 166 height 46
click at [970, 24] on div "SUCCESS Reported emission factor saved" at bounding box center [899, 26] width 162 height 33
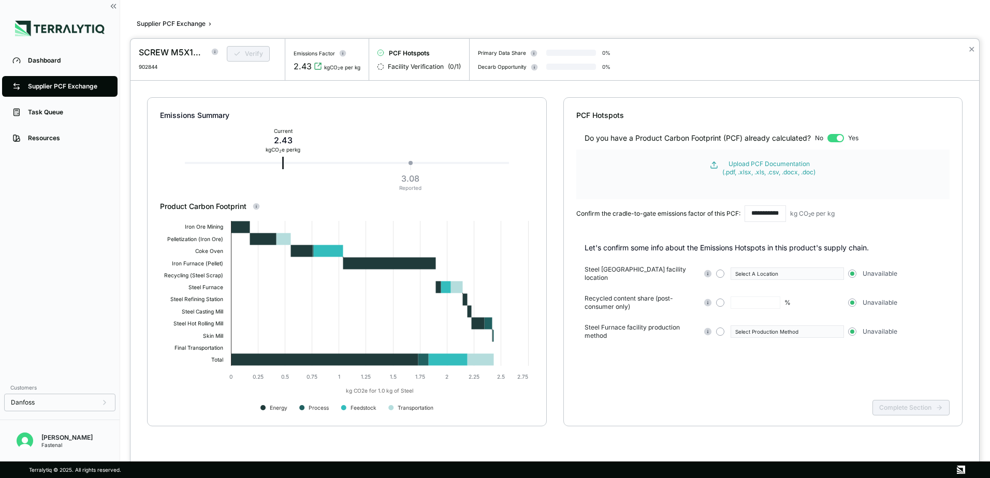
click at [975, 56] on div "✕" at bounding box center [971, 59] width 15 height 41
click at [973, 52] on button "✕" at bounding box center [971, 49] width 7 height 12
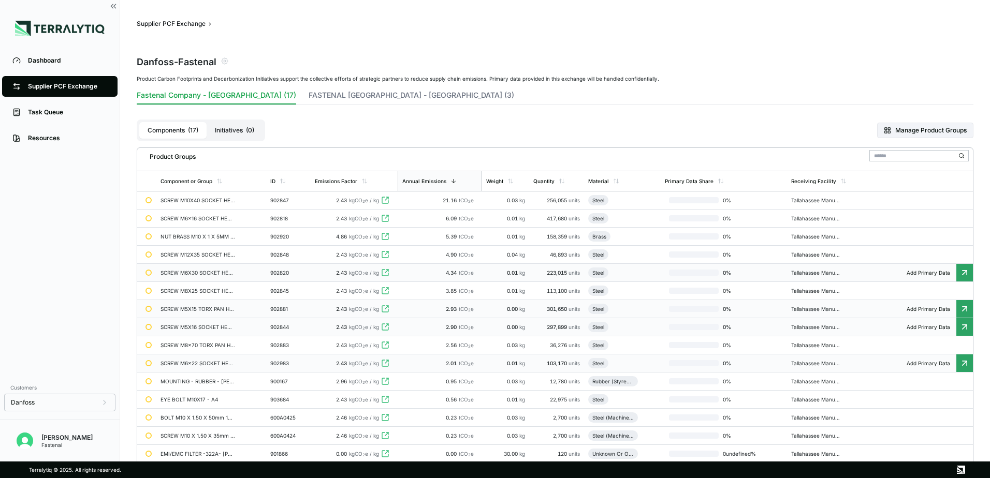
click at [964, 364] on icon at bounding box center [964, 363] width 10 height 10
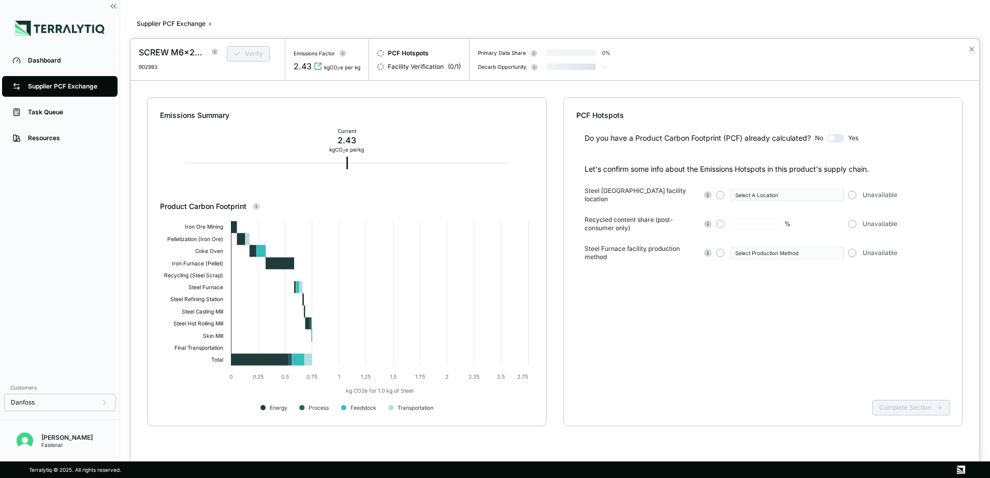
click at [840, 139] on button "button" at bounding box center [835, 138] width 17 height 8
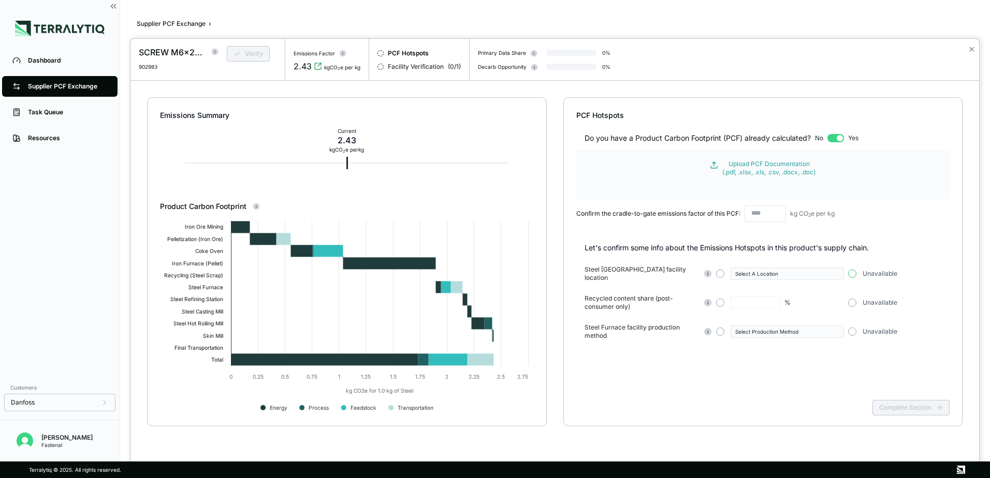
click at [852, 270] on button "button" at bounding box center [852, 274] width 8 height 8
click at [853, 305] on div "Recycled content share (post-consumer only) % Unavailable" at bounding box center [766, 303] width 365 height 17
click at [853, 299] on button "button" at bounding box center [852, 303] width 8 height 8
click at [855, 330] on button "button" at bounding box center [852, 332] width 8 height 8
click at [756, 210] on input "text" at bounding box center [764, 214] width 41 height 17
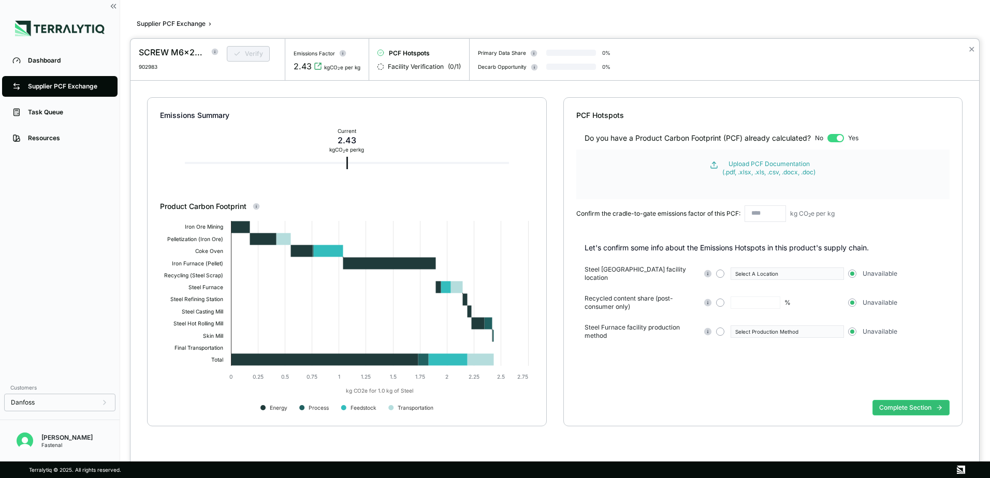
paste input "**********"
type input "**********"
click at [897, 407] on div "Complete Section" at bounding box center [763, 416] width 374 height 40
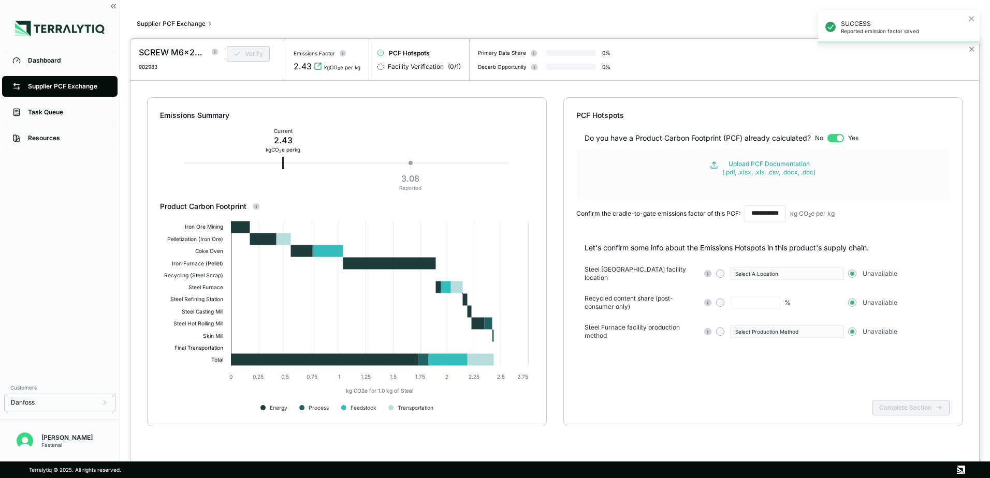
click at [975, 22] on div "SUCCESS Reported emission factor saved" at bounding box center [899, 26] width 162 height 33
click at [969, 51] on button "✕" at bounding box center [971, 49] width 7 height 12
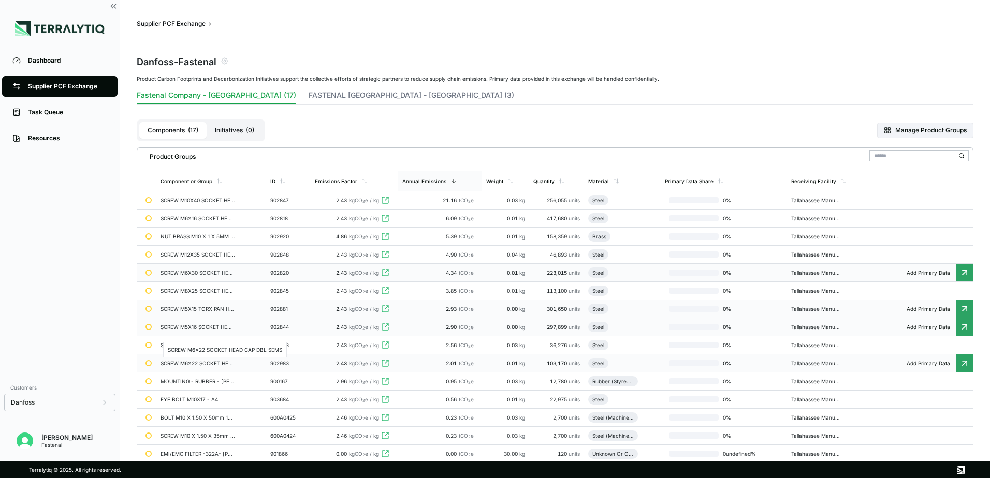
click at [217, 365] on div "SCREW M6x22 SOCKET HEAD CAP DBL SEMS" at bounding box center [197, 363] width 75 height 6
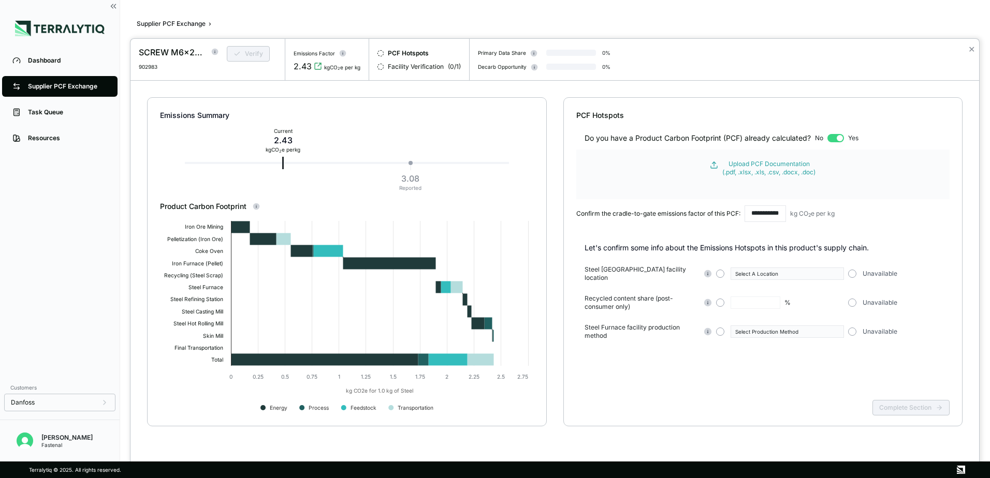
click at [975, 52] on div "✕" at bounding box center [971, 59] width 15 height 41
click at [973, 51] on button "✕" at bounding box center [971, 49] width 7 height 12
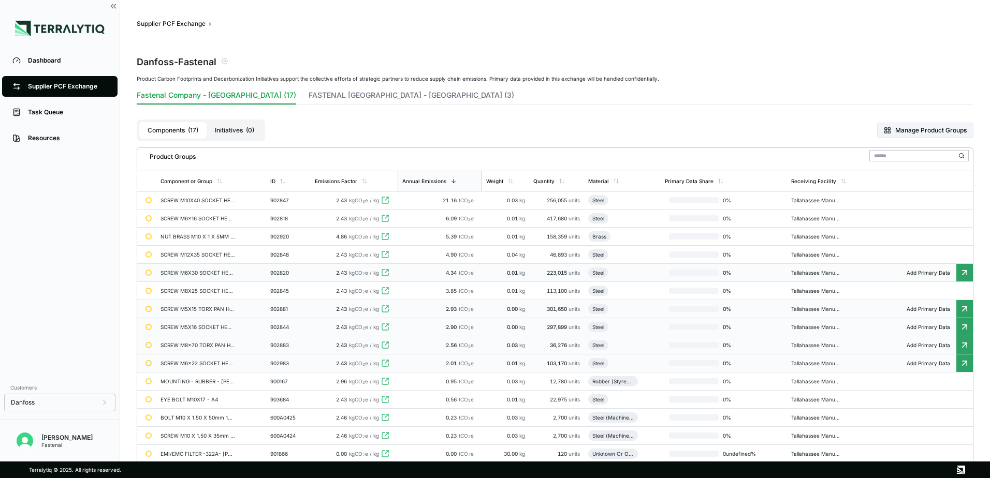
click at [226, 345] on div "SCREW M8x70 TORX PAN HEAD DBL SEMS" at bounding box center [197, 345] width 75 height 6
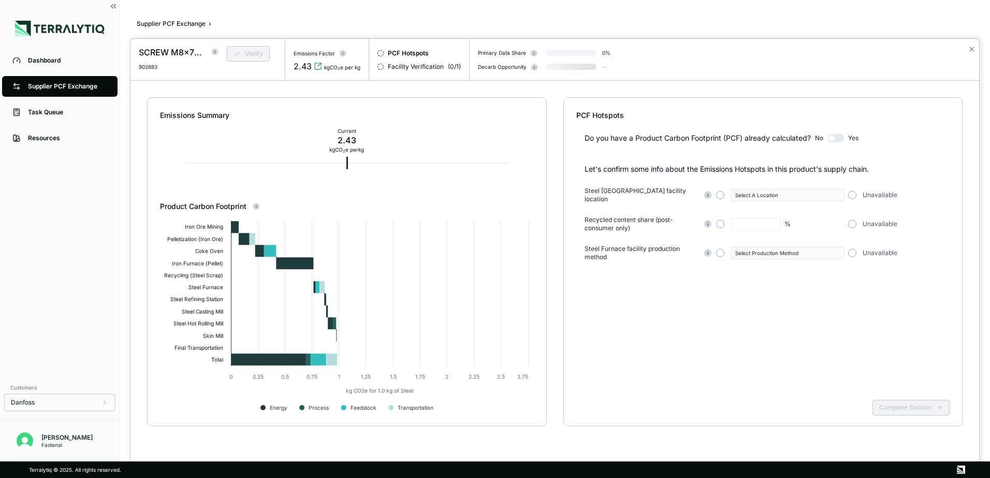
click at [838, 137] on button "button" at bounding box center [835, 138] width 17 height 8
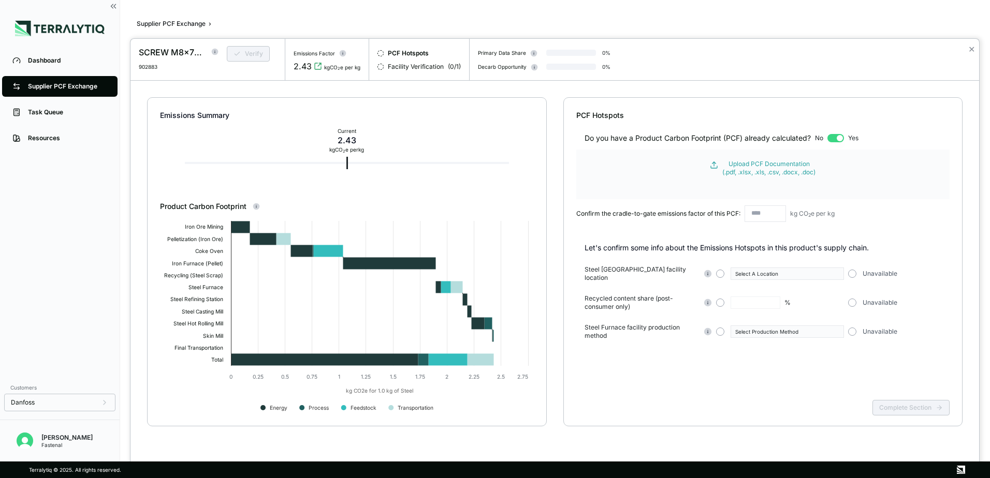
click at [777, 215] on input "text" at bounding box center [764, 214] width 41 height 17
paste input "**********"
type input "**********"
click at [854, 270] on button "button" at bounding box center [852, 274] width 8 height 8
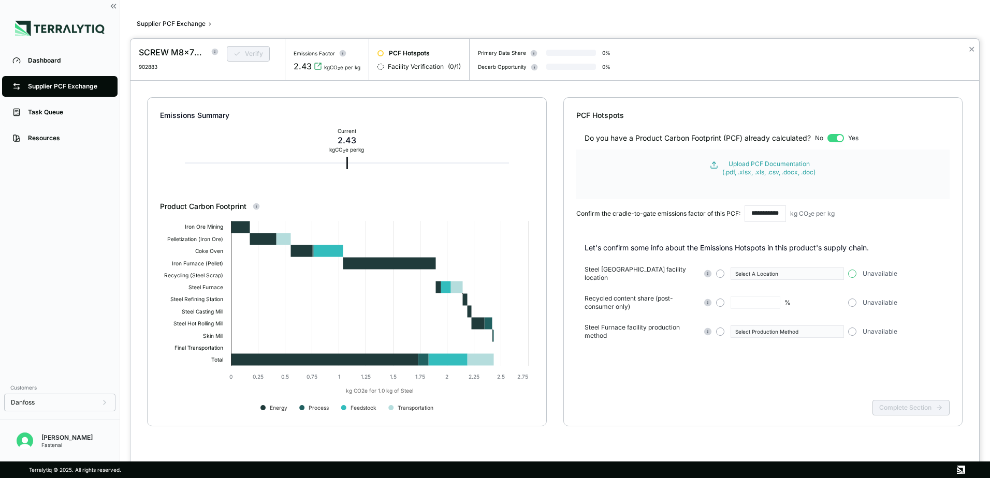
scroll to position [0, 0]
click at [857, 299] on div "Unavailable" at bounding box center [903, 303] width 110 height 8
click at [853, 300] on button "button" at bounding box center [852, 303] width 8 height 8
click at [859, 328] on div "Unavailable" at bounding box center [903, 332] width 110 height 8
click at [856, 328] on button "button" at bounding box center [852, 332] width 8 height 8
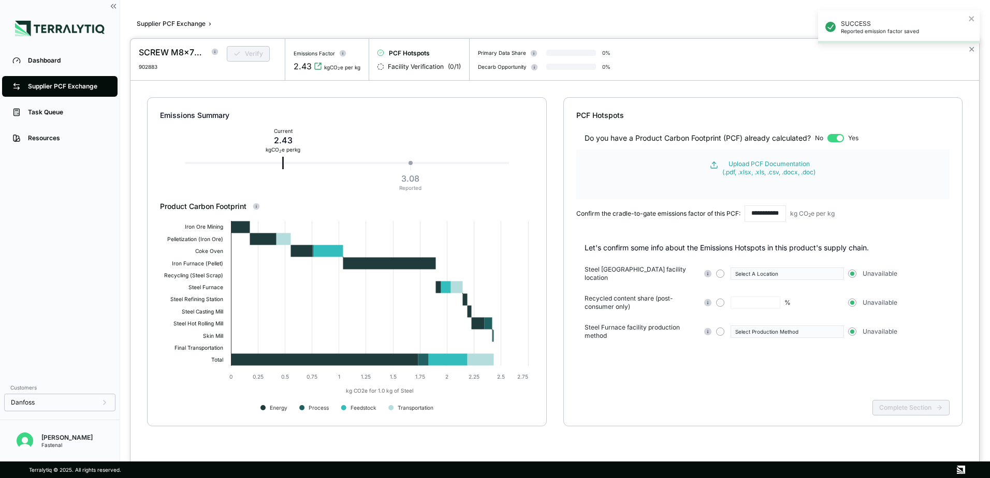
drag, startPoint x: 910, startPoint y: 404, endPoint x: 925, endPoint y: 363, distance: 43.9
click at [910, 405] on div "Complete Section" at bounding box center [763, 416] width 374 height 40
click at [965, 48] on body "SUCCESS Reported emission factor saved Dashboard Supplier PCF Exchange Task Que…" at bounding box center [495, 239] width 990 height 478
click at [968, 48] on button "✕" at bounding box center [971, 49] width 7 height 12
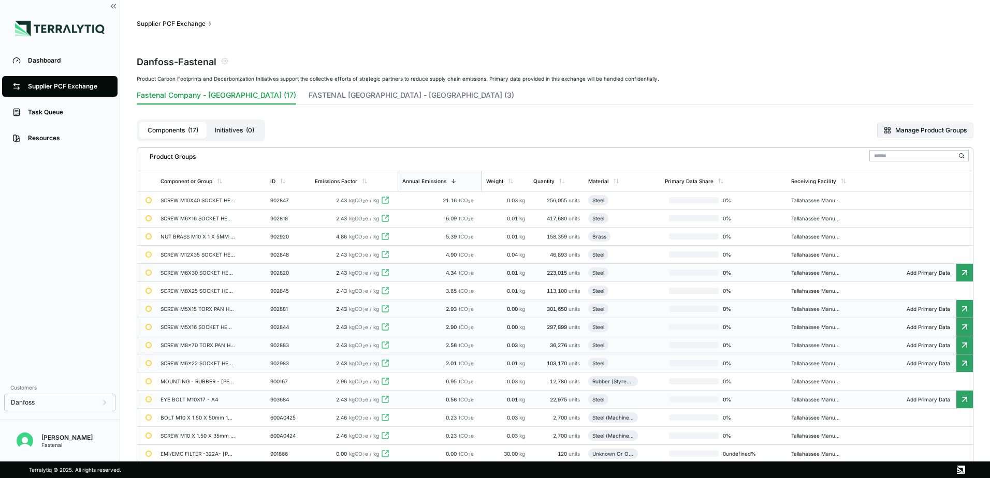
click at [648, 399] on td "Steel" at bounding box center [622, 400] width 77 height 18
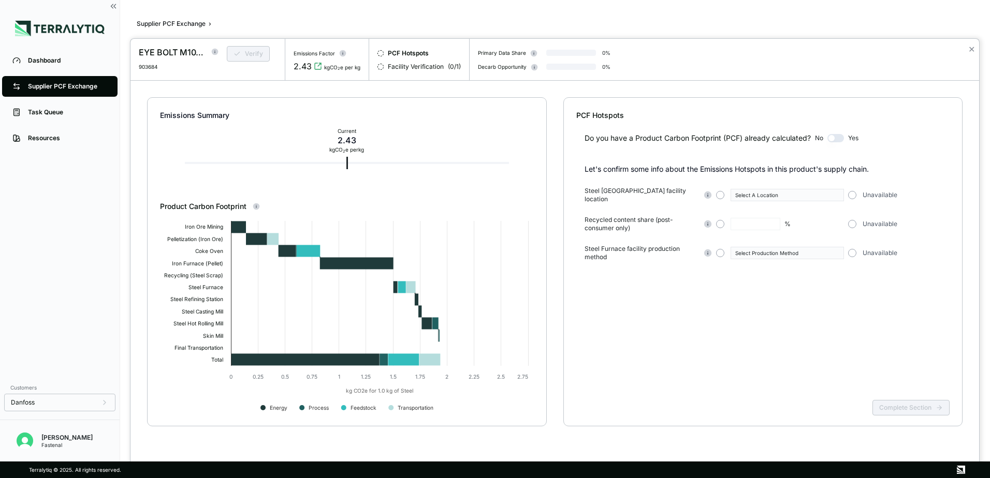
click at [841, 140] on button "button" at bounding box center [835, 138] width 17 height 8
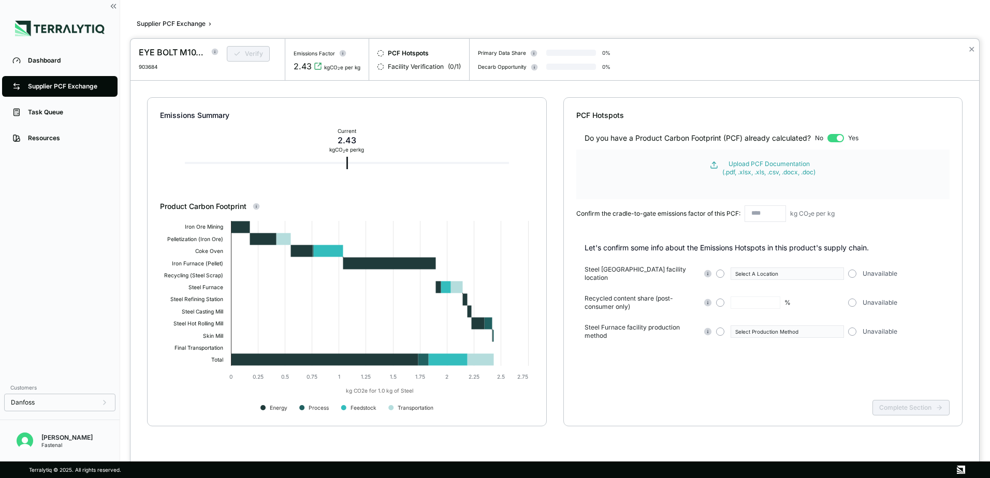
click at [860, 276] on div "Steel Furnace facility location Select A Location Unavailable" at bounding box center [766, 274] width 365 height 17
click at [856, 270] on div "Unavailable" at bounding box center [903, 274] width 110 height 8
click at [855, 270] on div "Unavailable" at bounding box center [903, 274] width 110 height 8
click at [854, 271] on button "button" at bounding box center [852, 274] width 8 height 8
click at [852, 299] on button "button" at bounding box center [852, 303] width 8 height 8
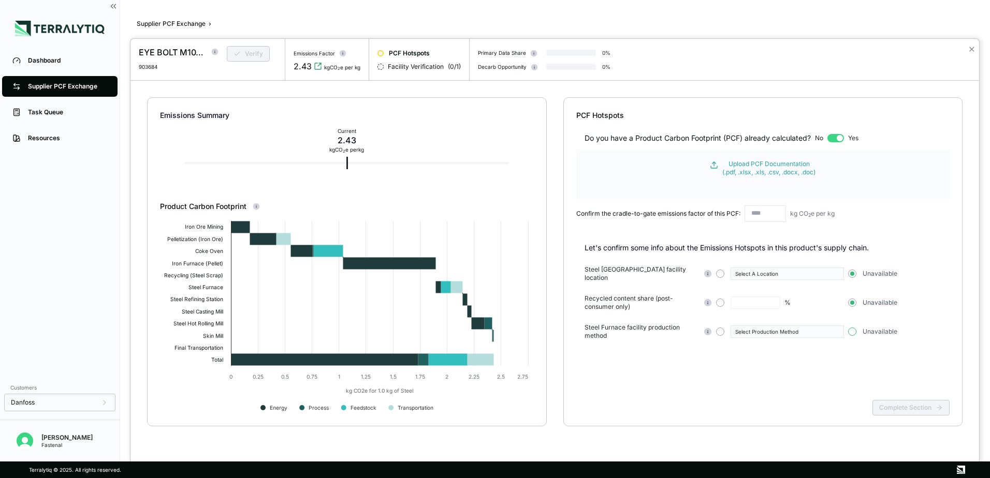
click at [851, 331] on button "button" at bounding box center [852, 332] width 8 height 8
click at [751, 211] on input "text" at bounding box center [764, 214] width 41 height 17
paste input "*****"
type input "*****"
click at [902, 401] on div "Complete Section" at bounding box center [763, 416] width 374 height 40
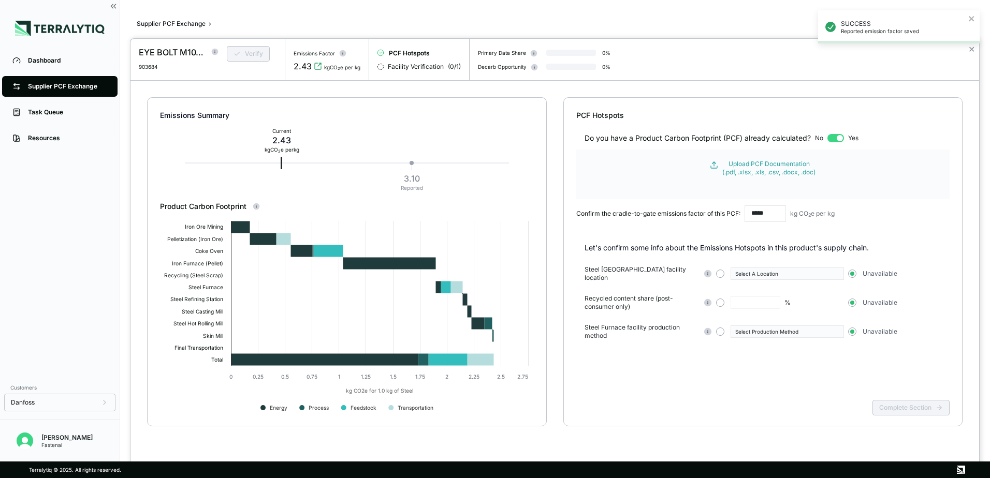
click at [972, 48] on div "SUCCESS Reported emission factor saved" at bounding box center [899, 31] width 166 height 46
click at [972, 52] on div "SUCCESS Reported emission factor saved" at bounding box center [899, 31] width 166 height 46
click at [976, 24] on div "SUCCESS Reported emission factor saved" at bounding box center [899, 26] width 162 height 33
click at [969, 51] on button "✕" at bounding box center [971, 49] width 7 height 12
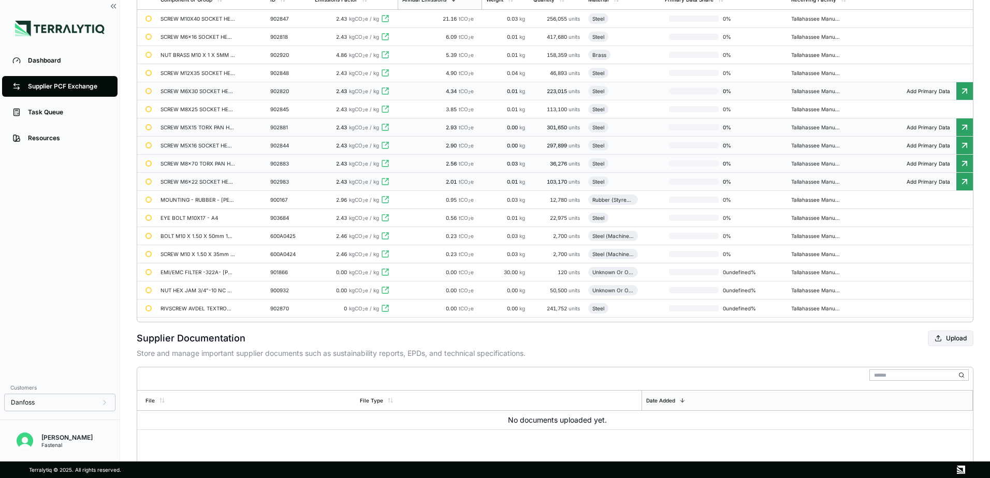
scroll to position [164, 0]
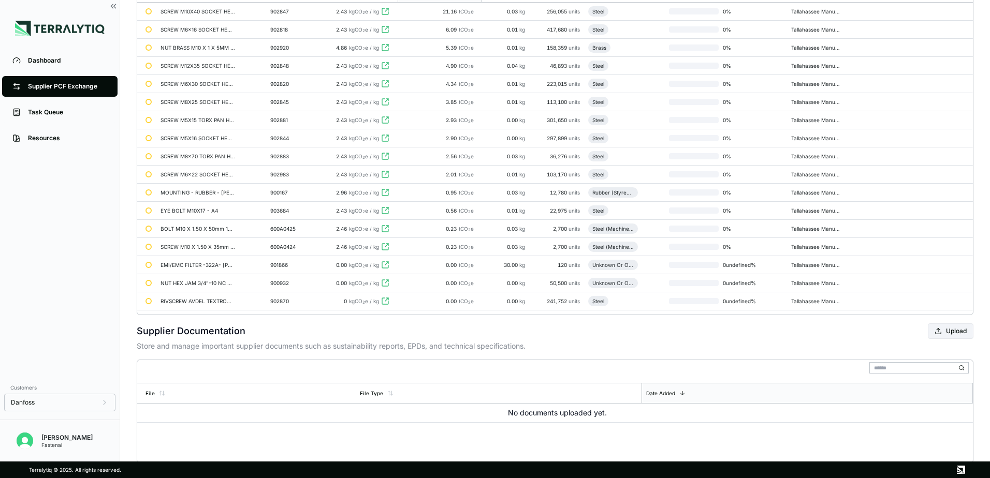
scroll to position [207, 0]
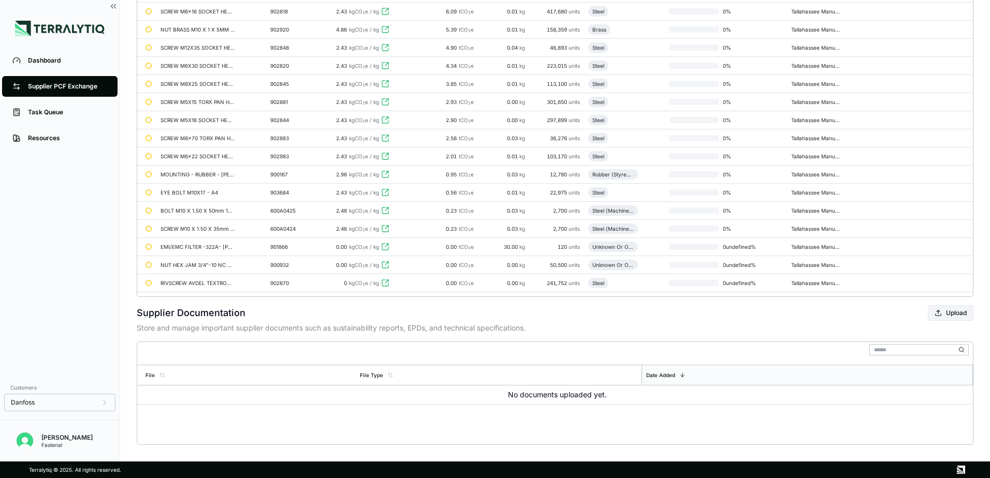
click at [403, 324] on p "Store and manage important supplier documents such as sustainability reports, E…" at bounding box center [555, 328] width 837 height 10
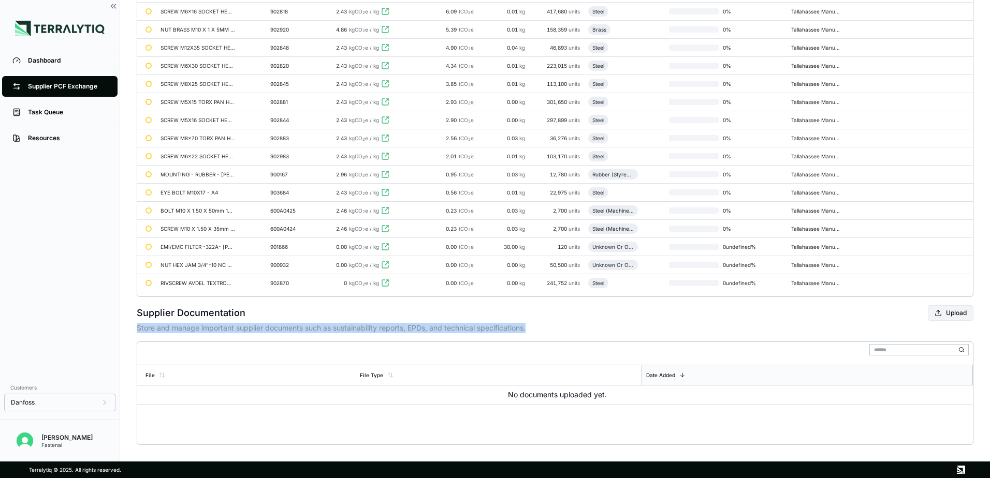
click at [403, 324] on p "Store and manage important supplier documents such as sustainability reports, E…" at bounding box center [555, 328] width 837 height 10
drag, startPoint x: 403, startPoint y: 324, endPoint x: 357, endPoint y: 328, distance: 46.2
click at [357, 328] on p "Store and manage important supplier documents such as sustainability reports, E…" at bounding box center [555, 328] width 837 height 10
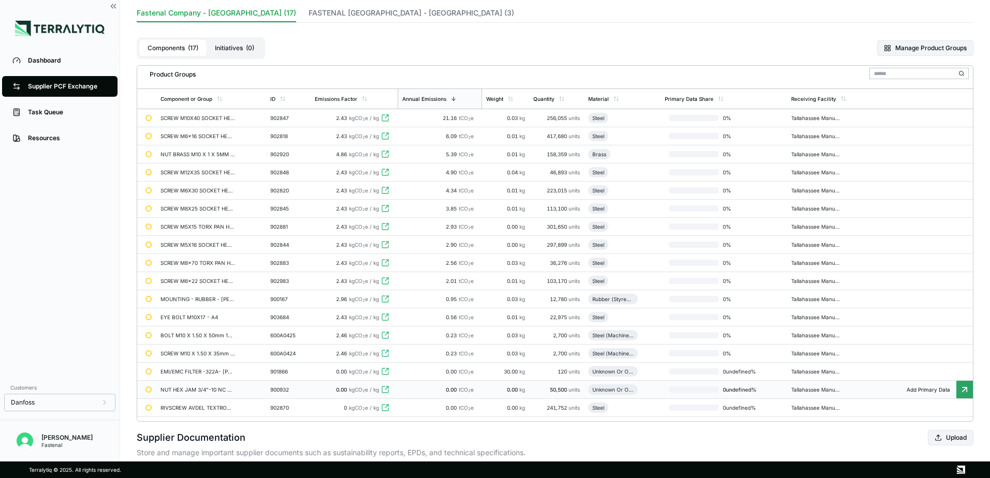
scroll to position [0, 0]
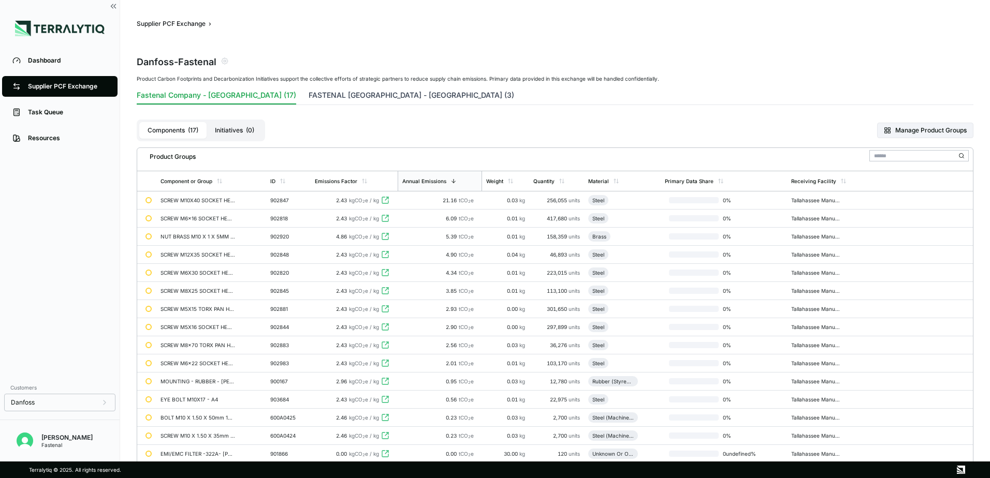
click at [413, 99] on button "FASTENAL [GEOGRAPHIC_DATA] - [GEOGRAPHIC_DATA] (3)" at bounding box center [412, 97] width 206 height 14
